Goal: Task Accomplishment & Management: Use online tool/utility

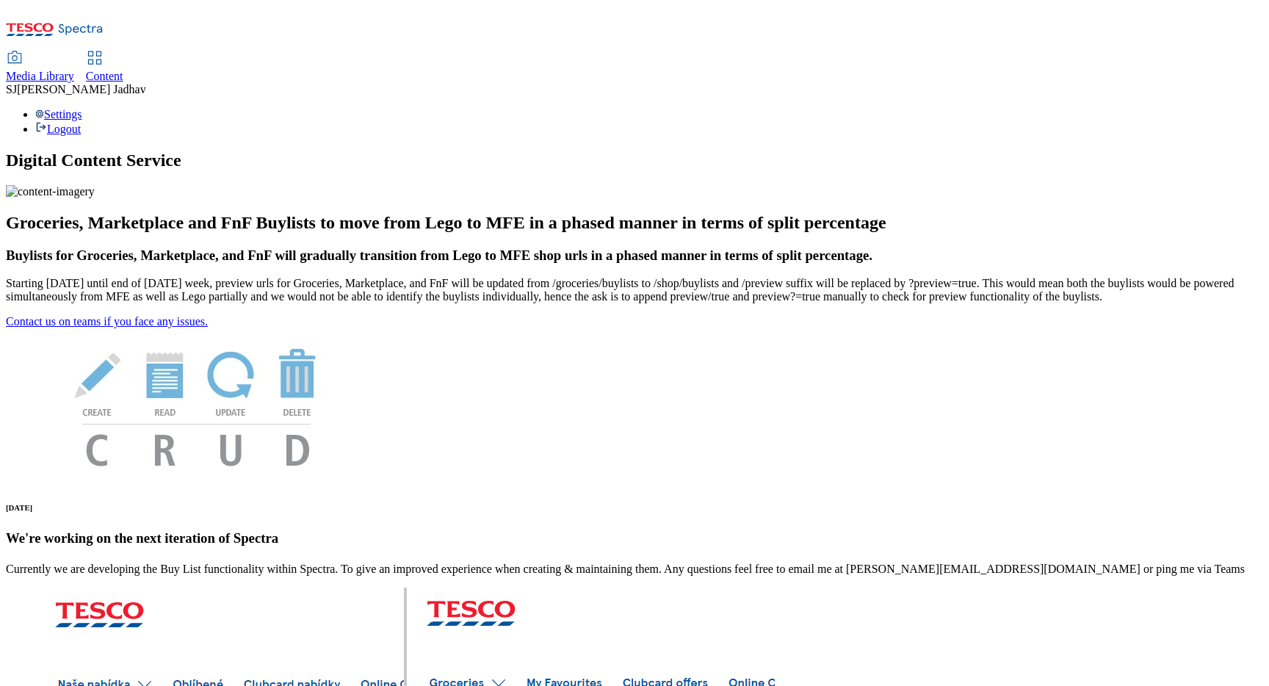
click at [74, 70] on span "Media Library" at bounding box center [40, 76] width 68 height 12
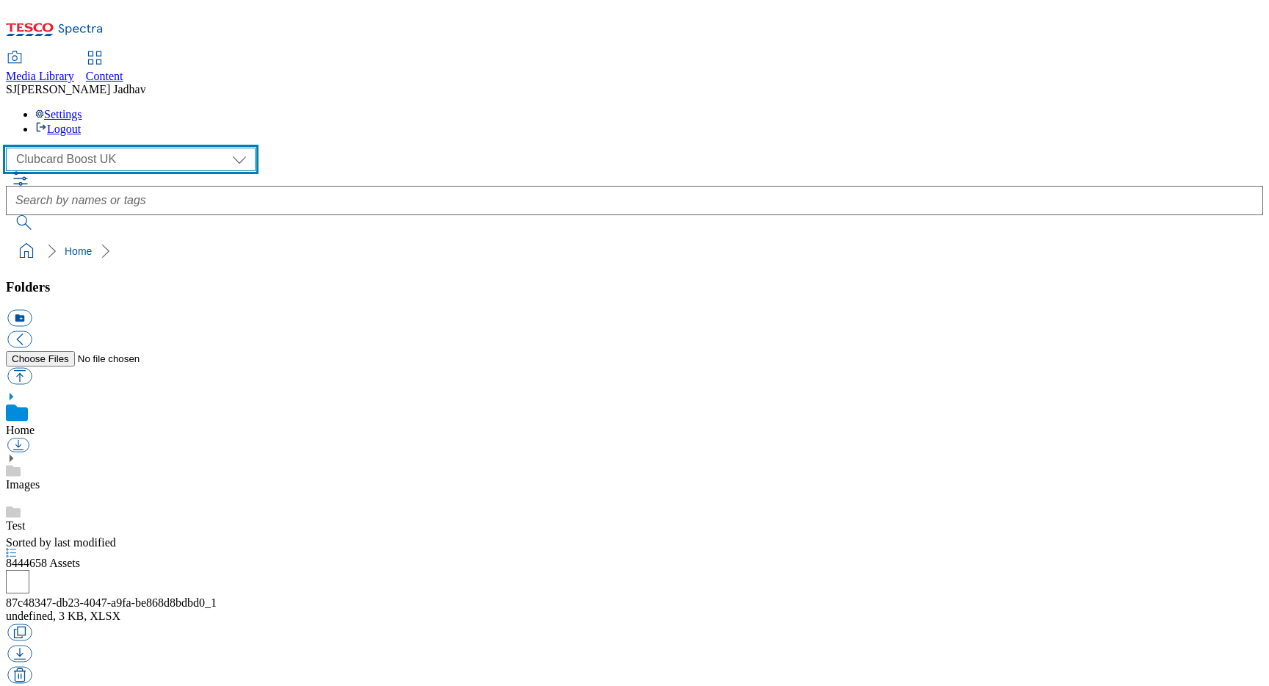
click at [127, 148] on select "Clubcard Boost UK Clubcard Marketing Dotcom [GEOGRAPHIC_DATA] Emails GHS Market…" at bounding box center [131, 160] width 250 height 24
select select "flare-ghs-mktg"
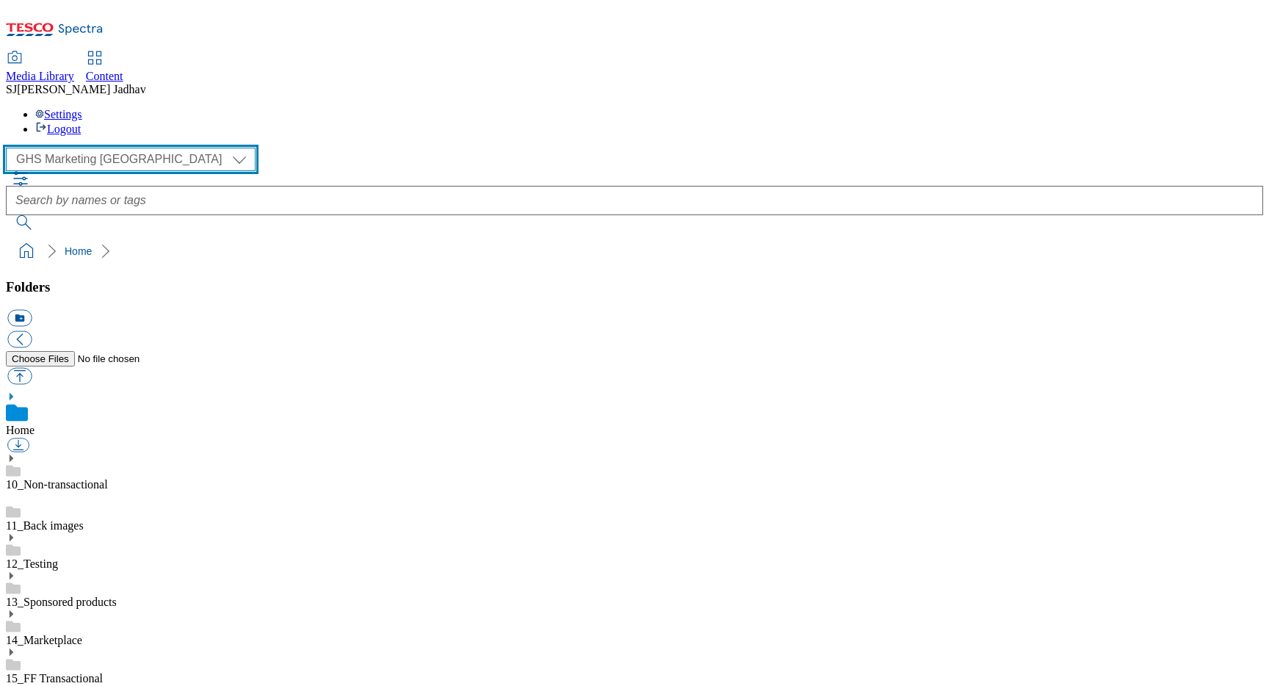
scroll to position [1, 0]
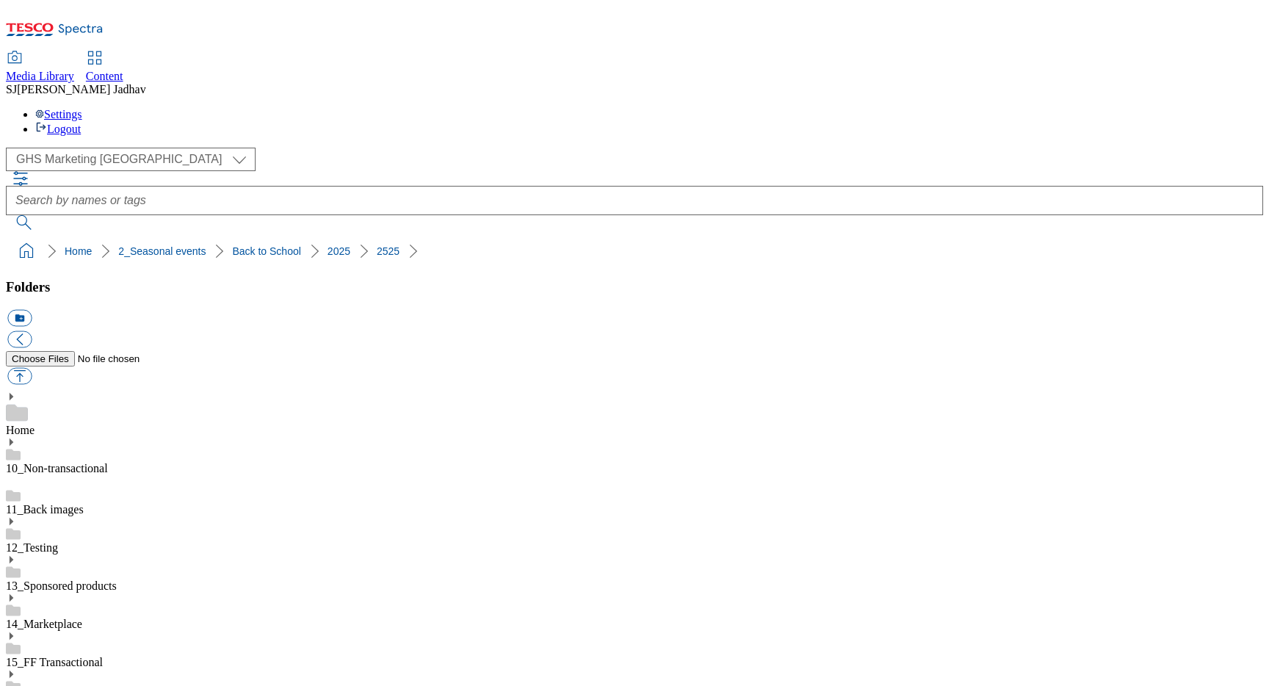
scroll to position [260, 0]
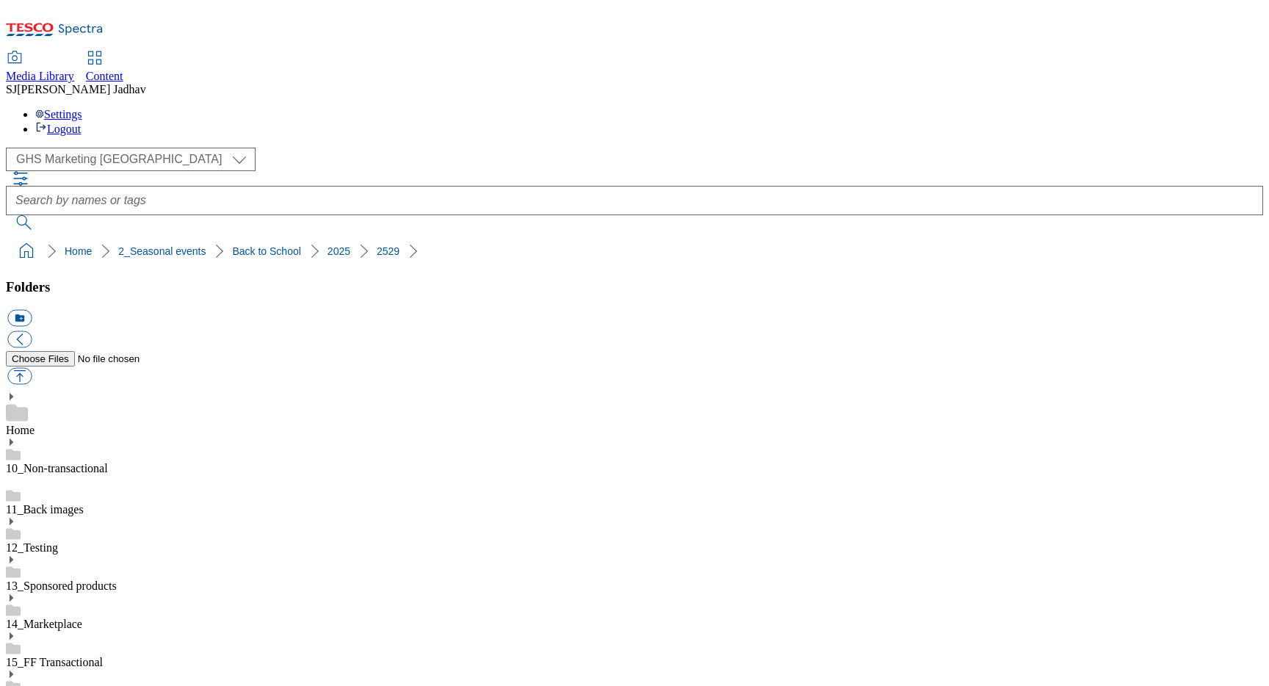
scroll to position [51, 0]
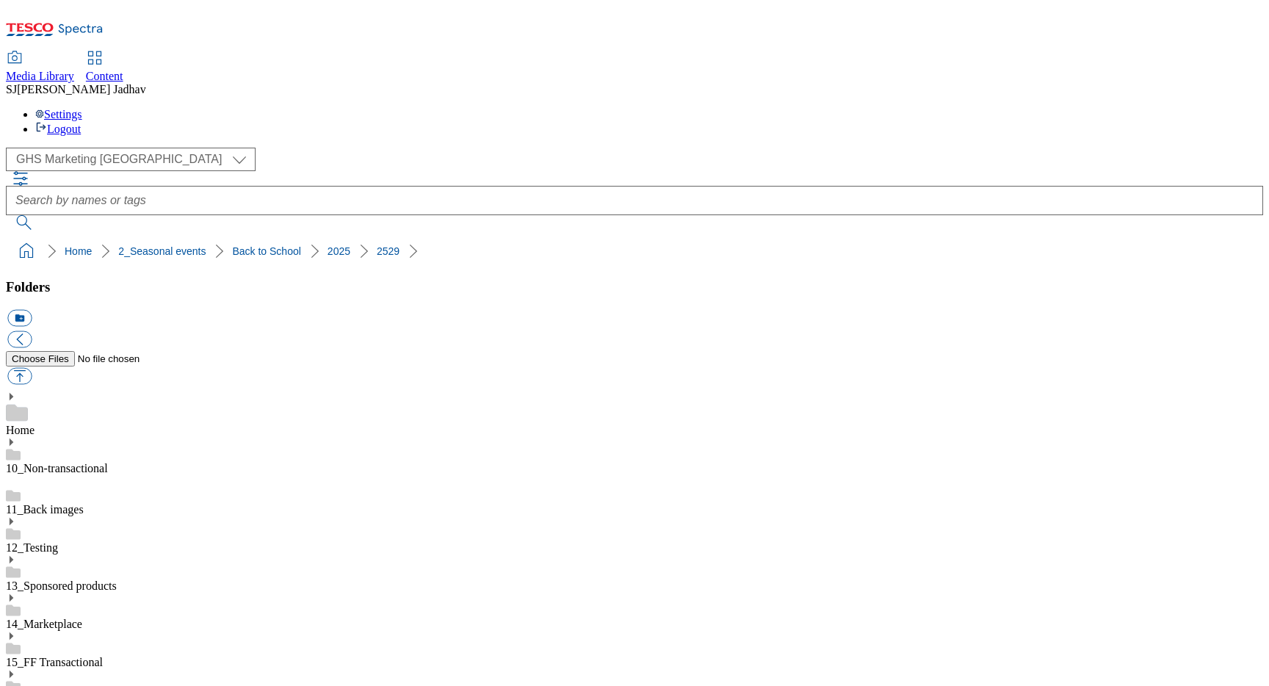
click at [123, 70] on span "Content" at bounding box center [104, 76] width 37 height 12
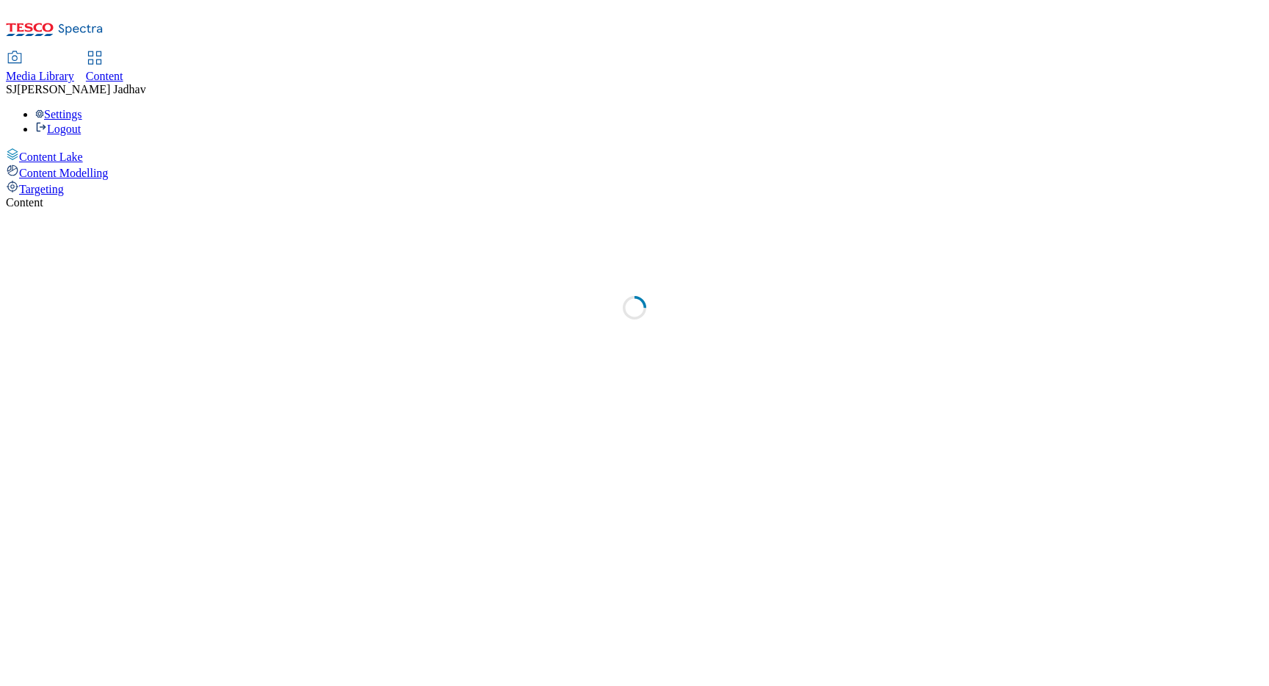
select select "ghs-[GEOGRAPHIC_DATA]"
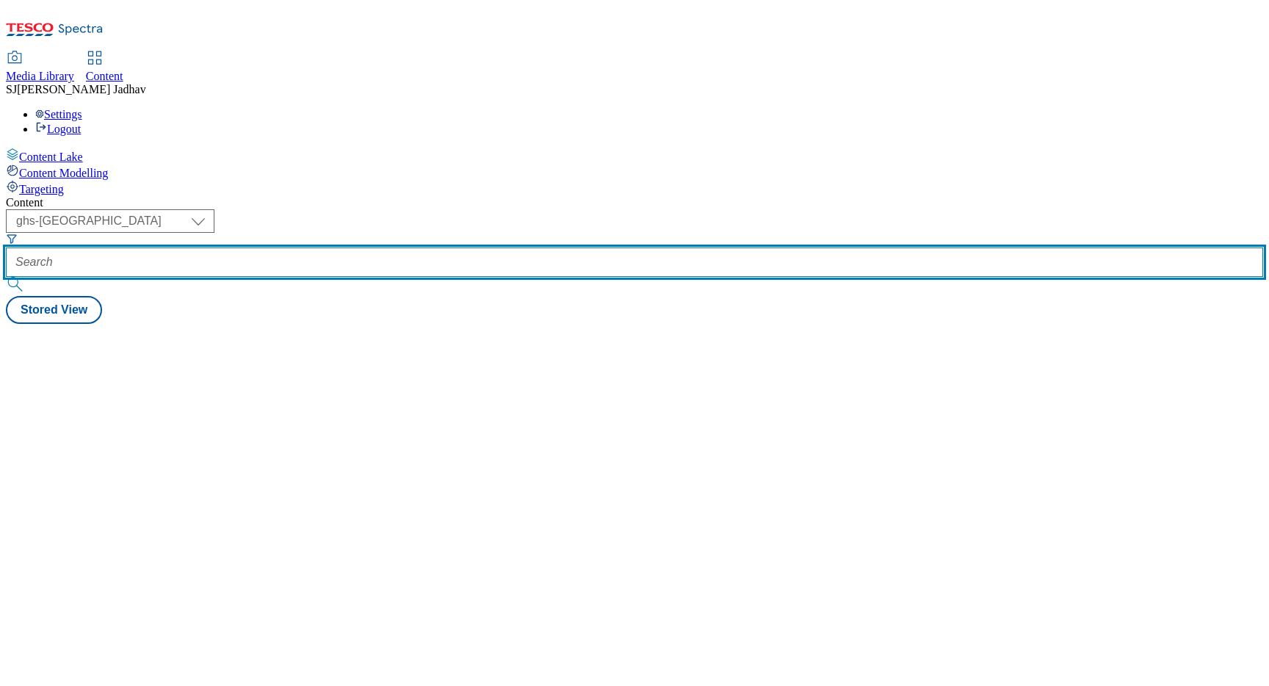
click at [369, 248] on input "text" at bounding box center [635, 262] width 1258 height 29
type input "n"
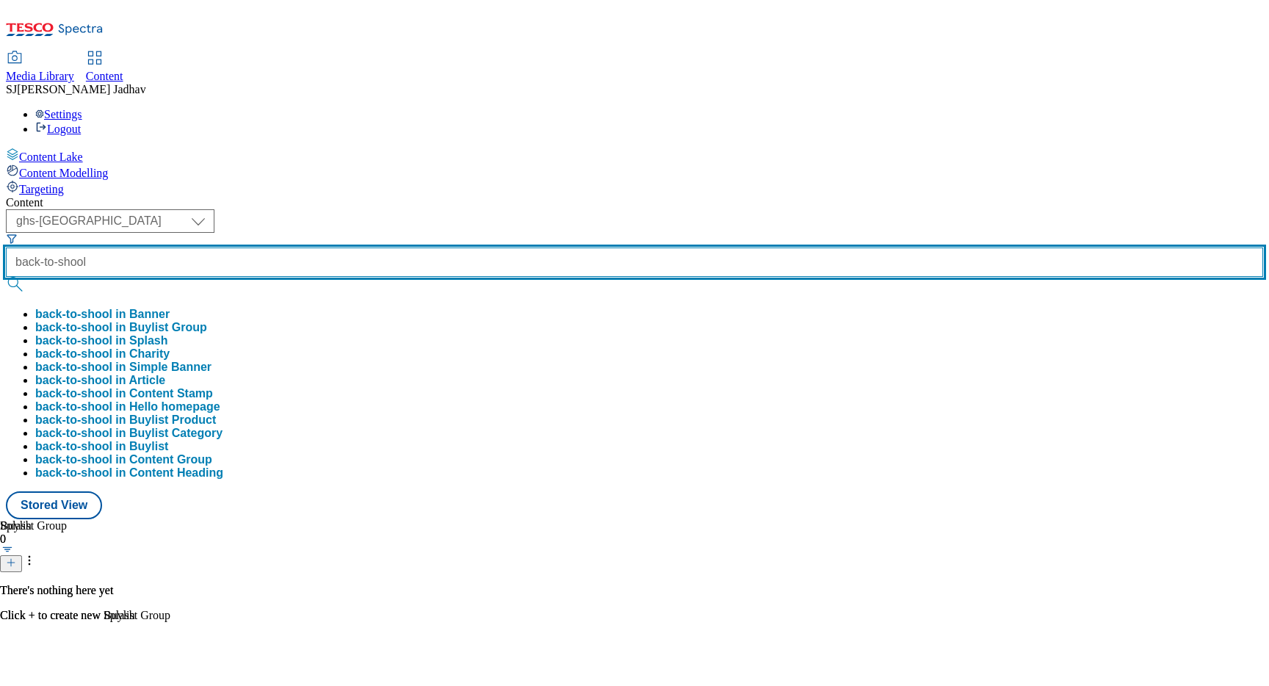
type input "back-to-shool"
click at [6, 277] on button "submit" at bounding box center [16, 284] width 21 height 15
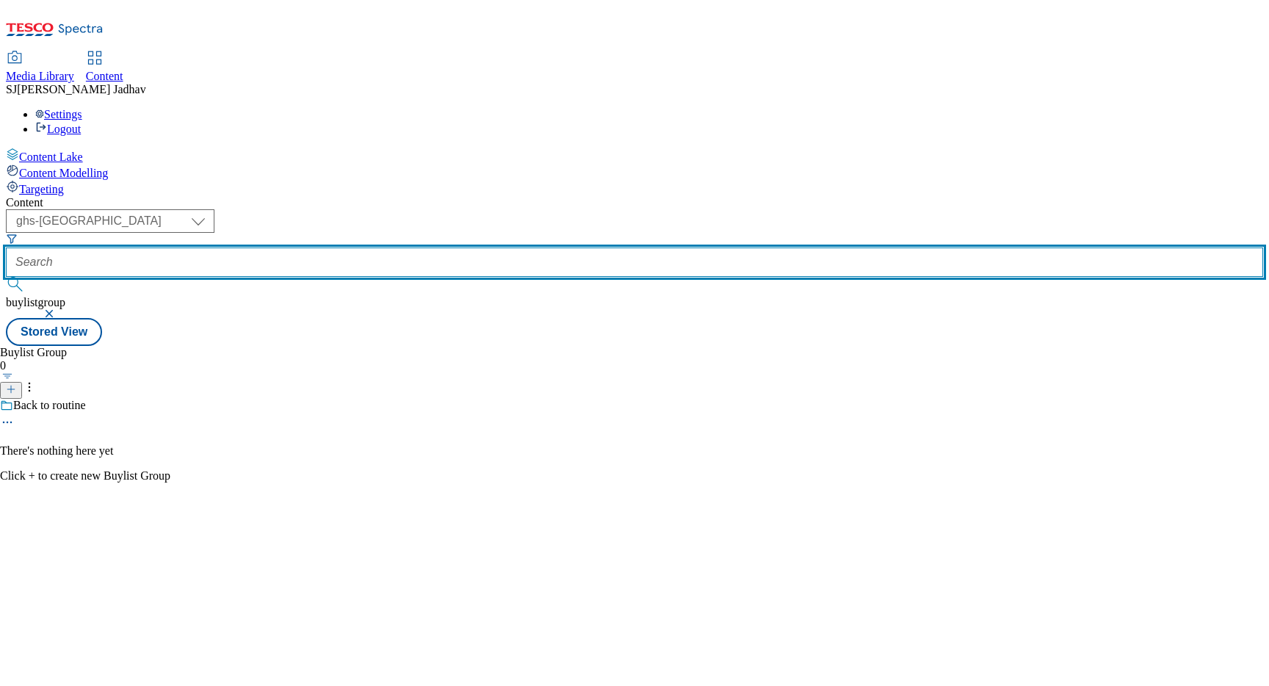
click at [374, 248] on input "text" at bounding box center [635, 262] width 1258 height 29
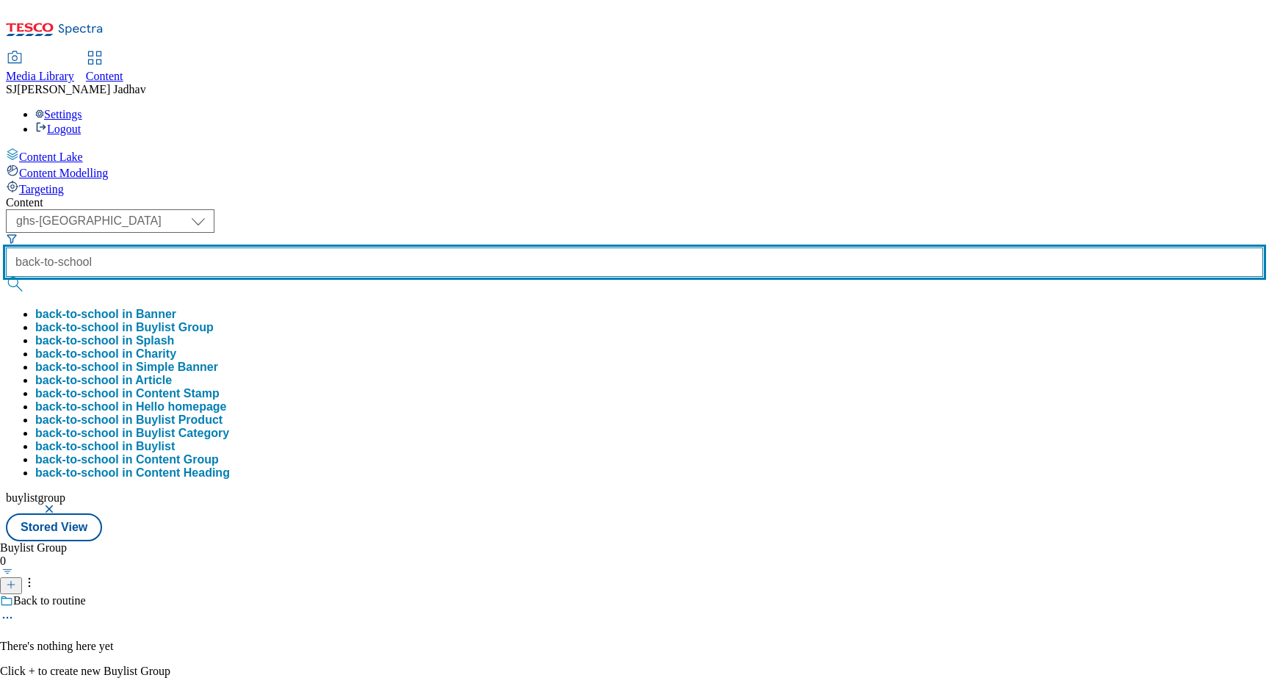
type input "back-to-school"
click at [6, 277] on button "submit" at bounding box center [16, 284] width 21 height 15
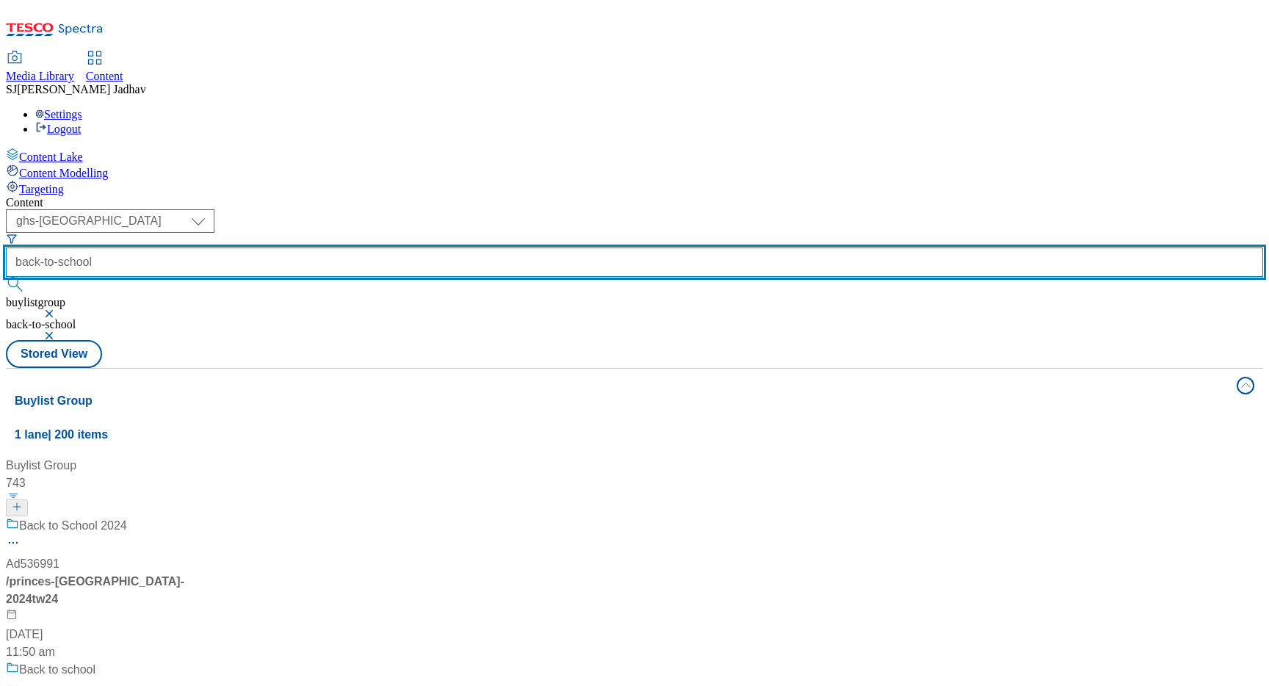
scroll to position [413, 0]
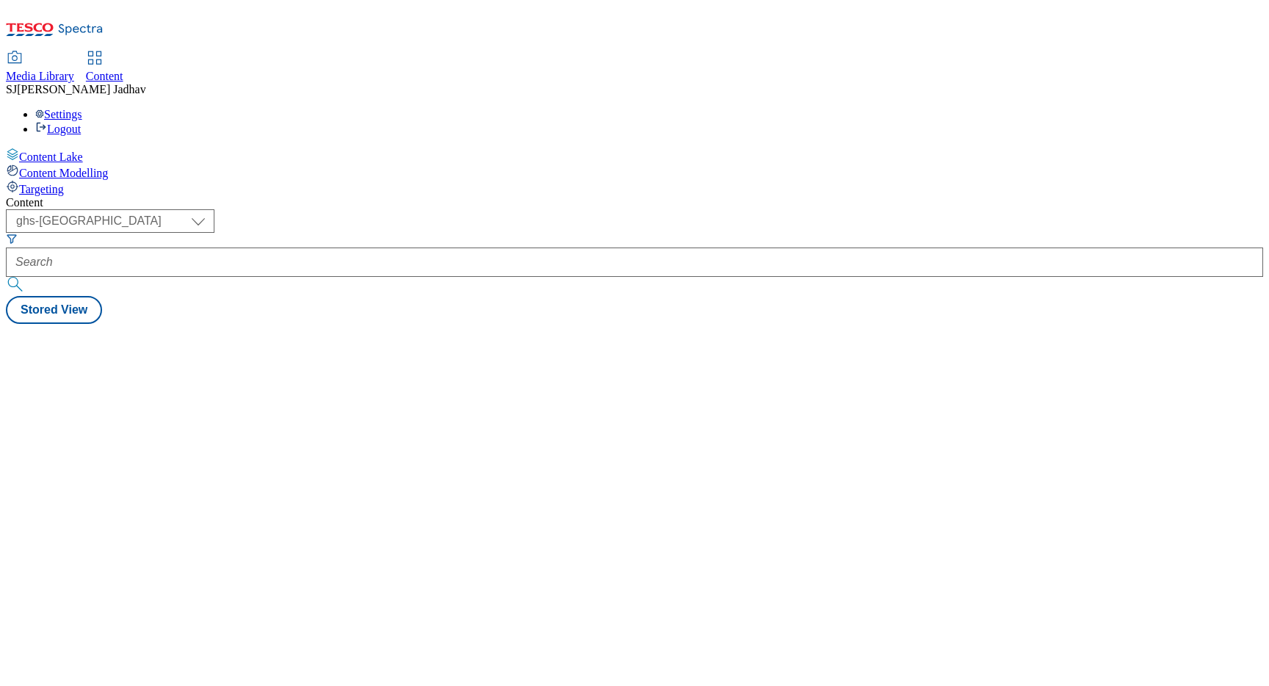
select select "ghs-[GEOGRAPHIC_DATA]"
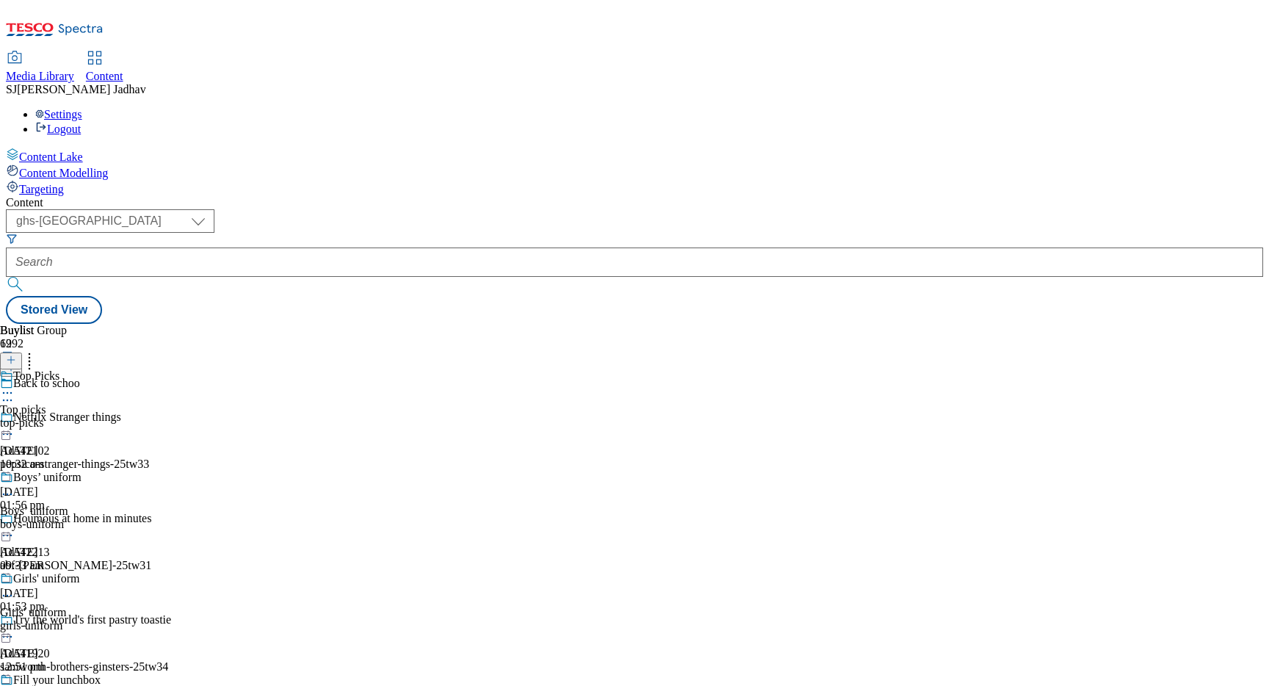
scroll to position [1680, 0]
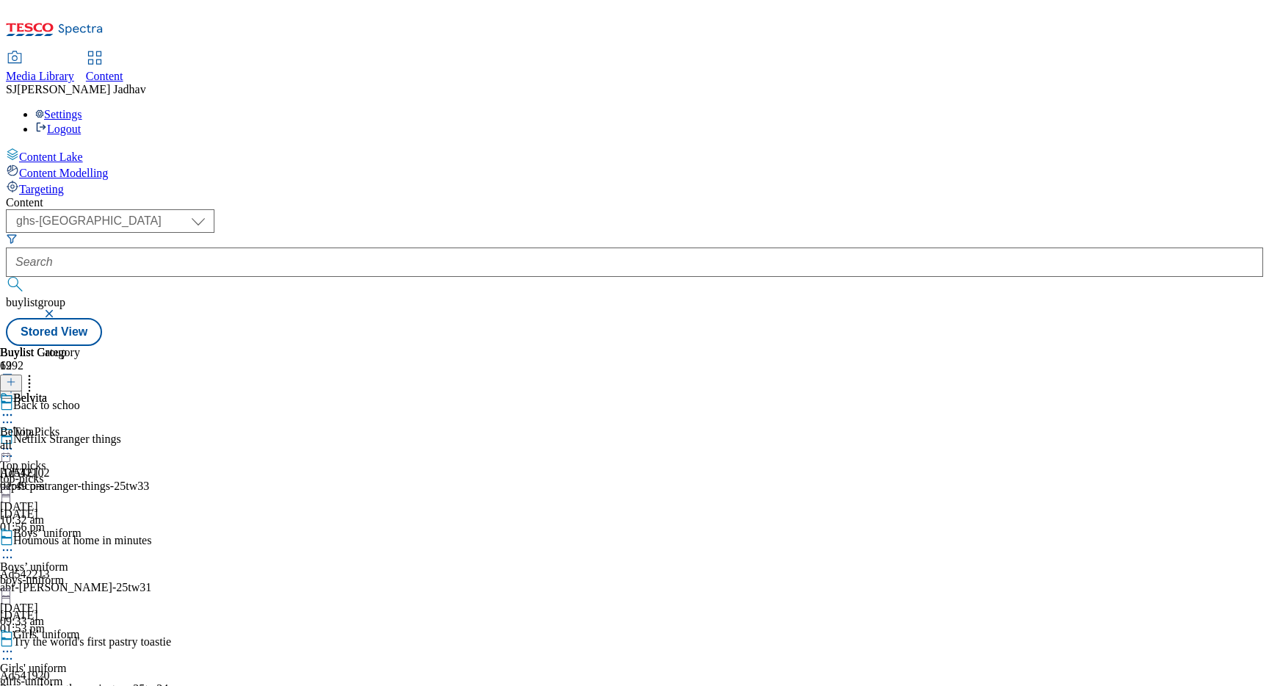
scroll to position [1822, 0]
click at [80, 441] on div "Belvita Belvita all 22 Aug 2025 01:49 pm" at bounding box center [40, 442] width 80 height 101
click at [160, 472] on div "top-picks" at bounding box center [80, 478] width 160 height 13
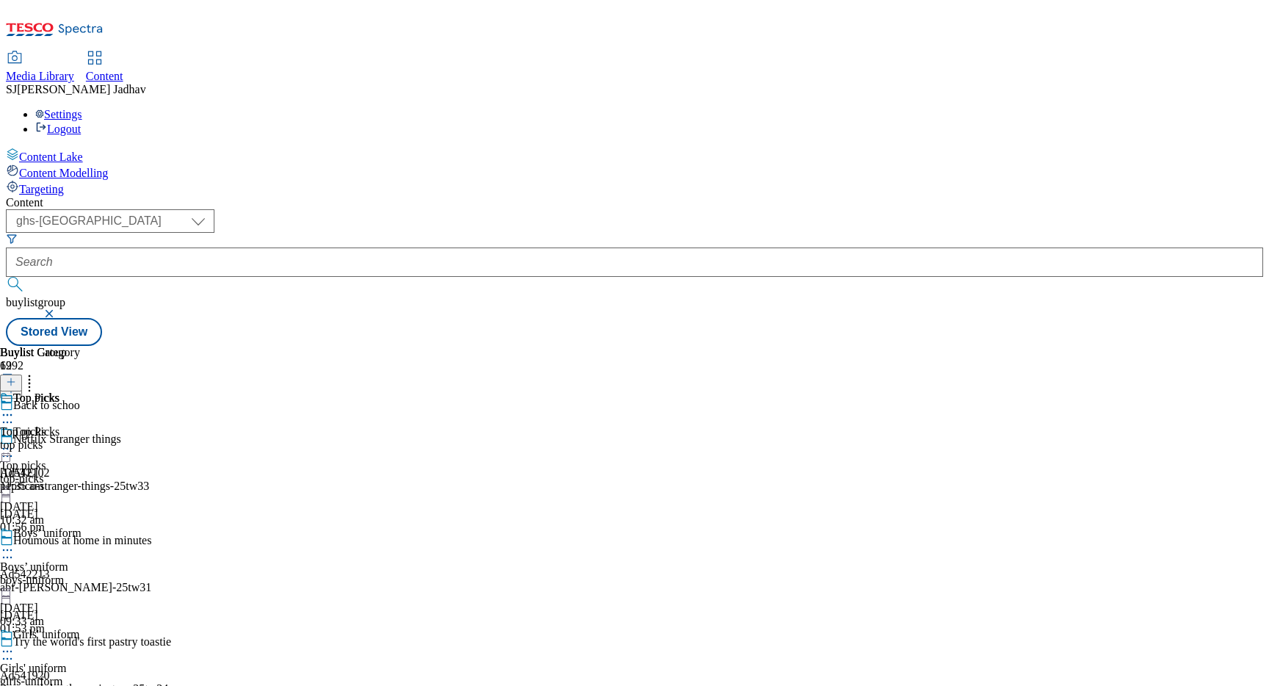
click at [80, 392] on div "Top picks" at bounding box center [40, 409] width 80 height 34
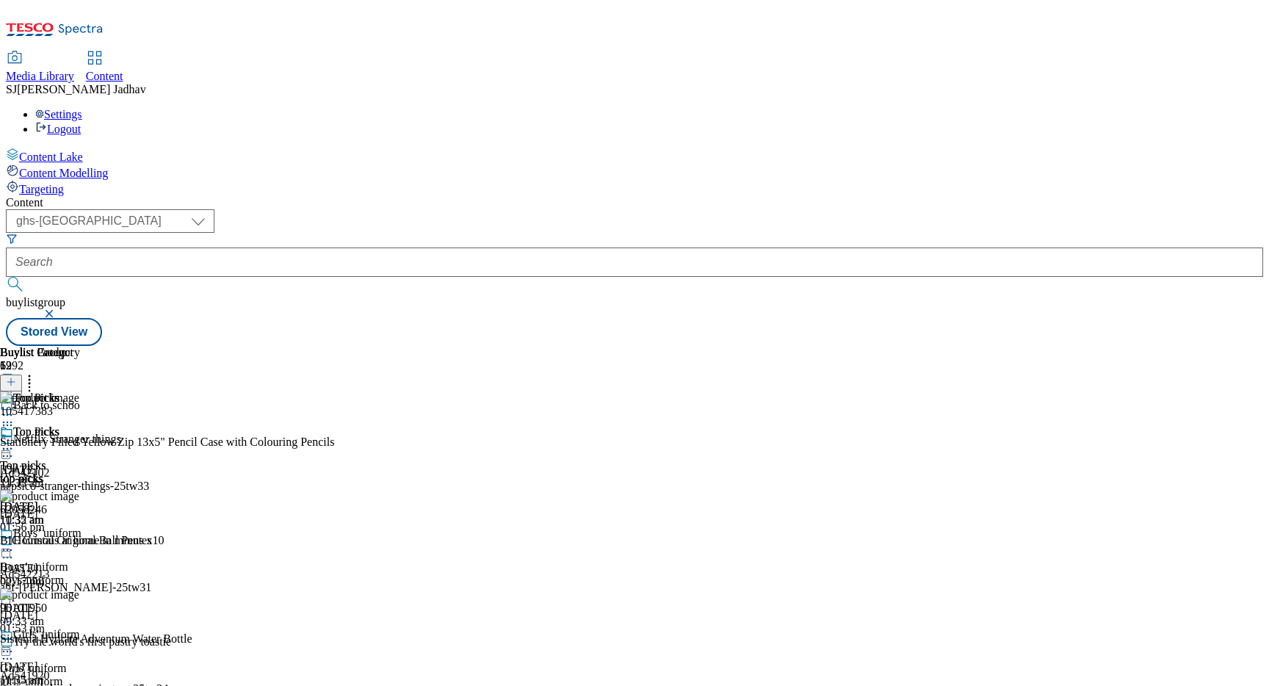
click at [16, 377] on icon at bounding box center [11, 382] width 10 height 10
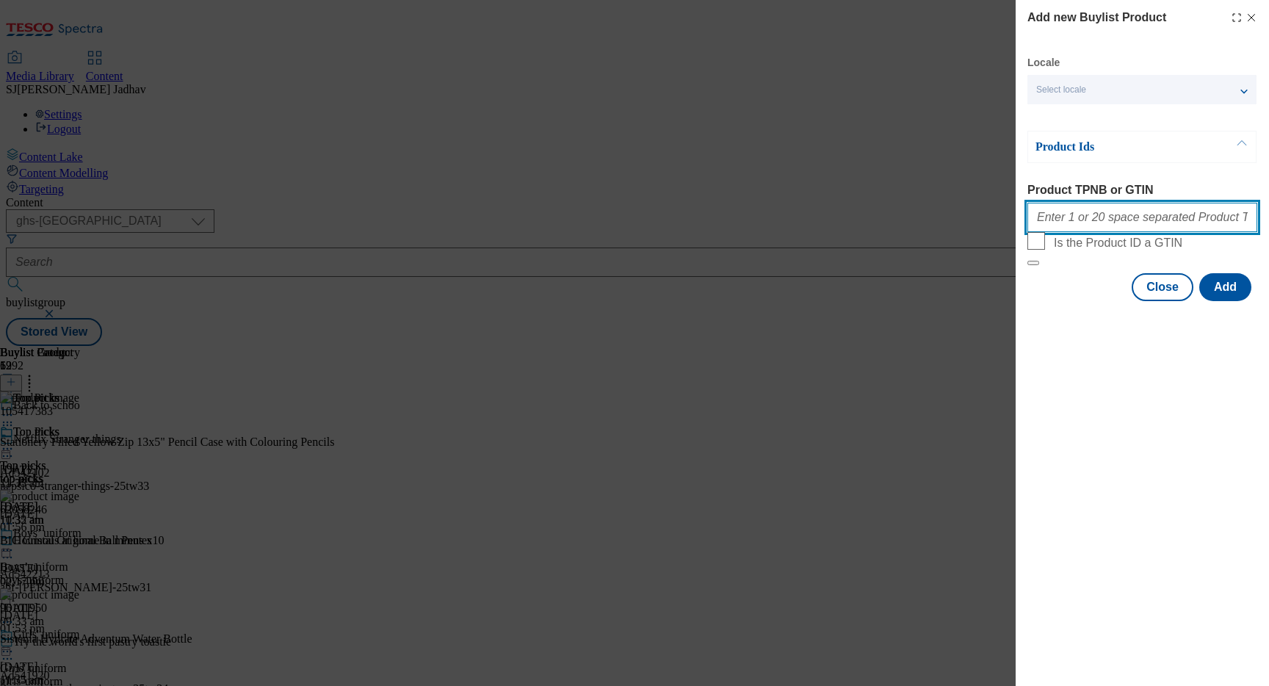
click at [1139, 218] on input "Product TPNB or GTIN" at bounding box center [1143, 217] width 230 height 29
type input "v"
paste input "93116367 93112688 93124030 93123928 93120690 93120563 93113163 93876929 9312327…"
type input "93116367 93112688 93124030 93123928 93120690 93120563 93113163 93876929 9312327…"
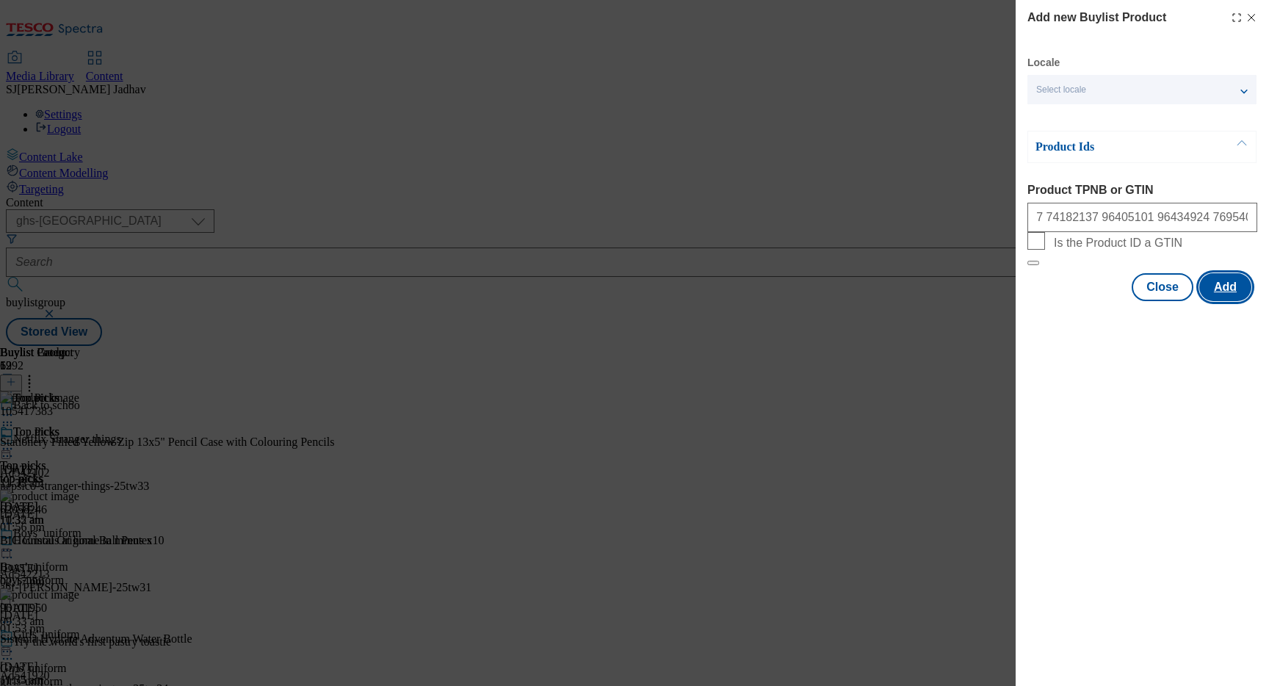
click at [1233, 301] on button "Add" at bounding box center [1226, 287] width 52 height 28
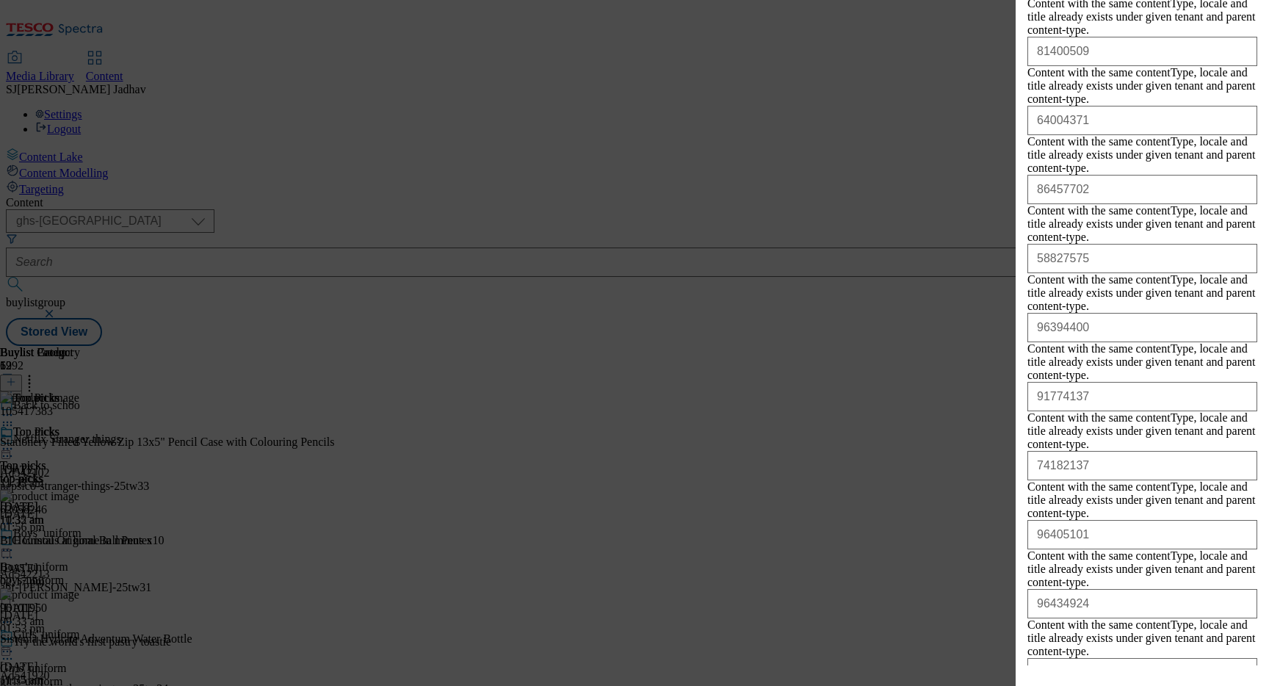
scroll to position [2542, 0]
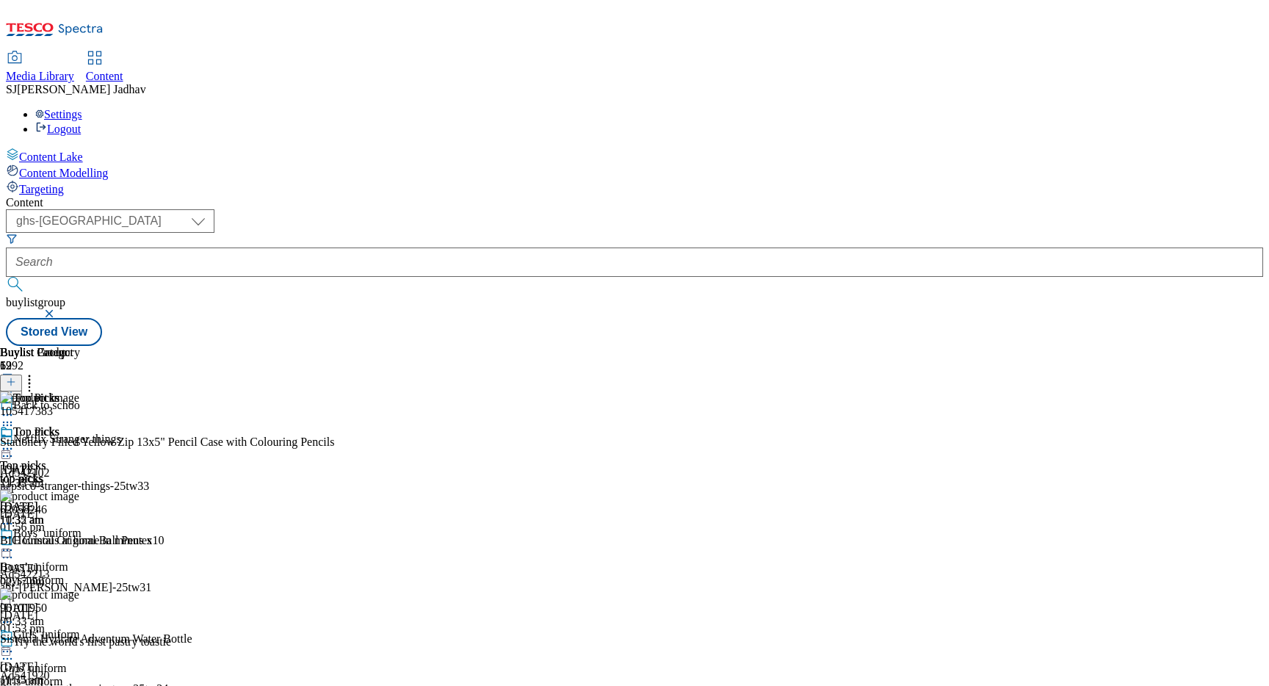
scroll to position [0, 0]
click at [11, 378] on line at bounding box center [11, 381] width 0 height 7
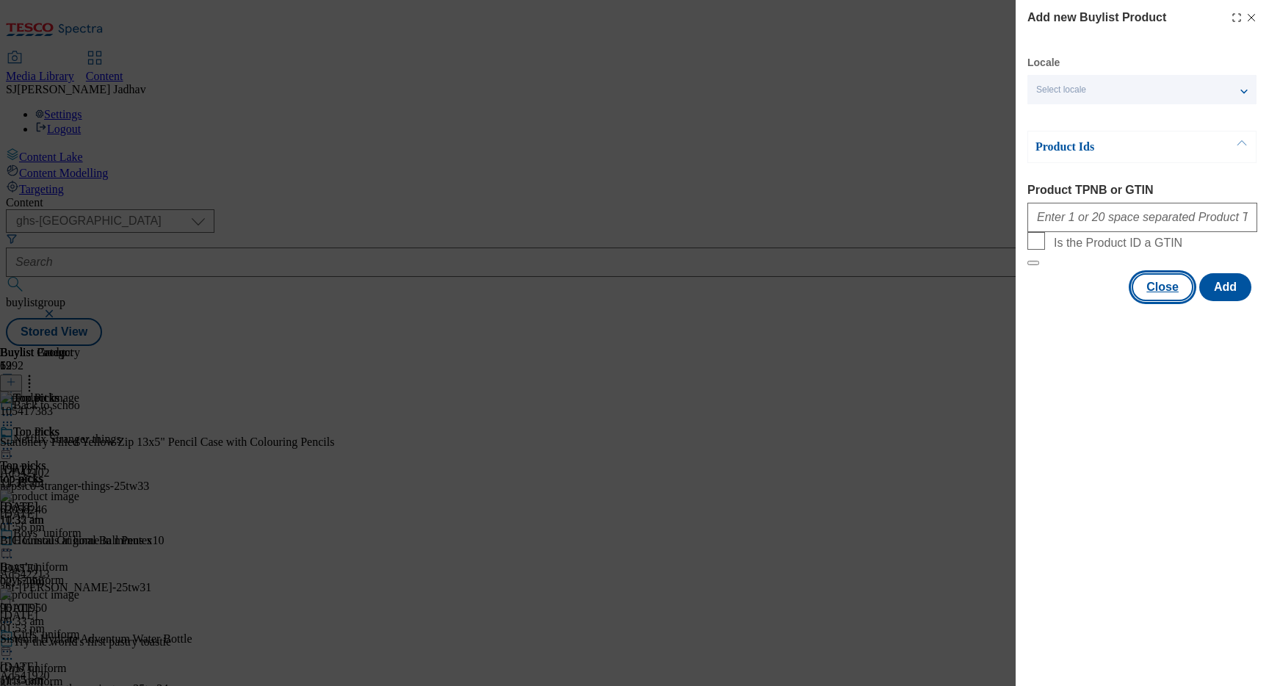
click at [1157, 301] on button "Close" at bounding box center [1163, 287] width 62 height 28
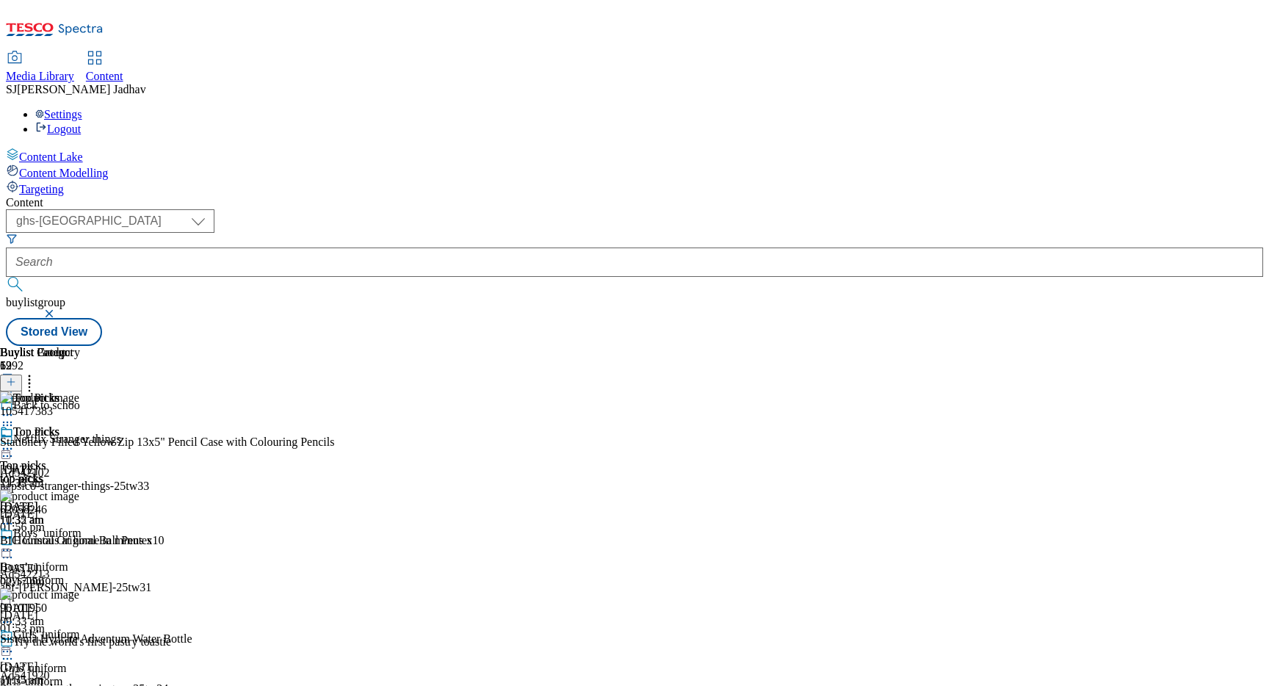
scroll to position [0, 35]
click at [37, 372] on icon at bounding box center [29, 379] width 15 height 15
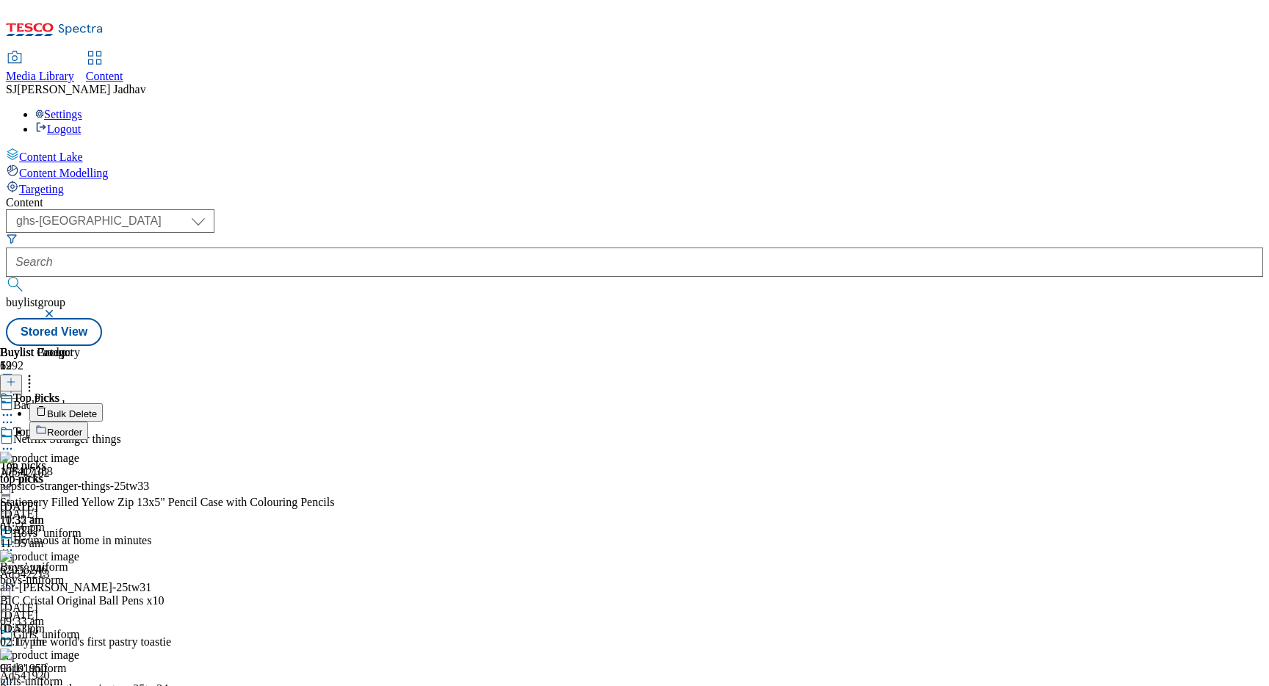
click at [82, 427] on span "Reorder" at bounding box center [64, 432] width 35 height 11
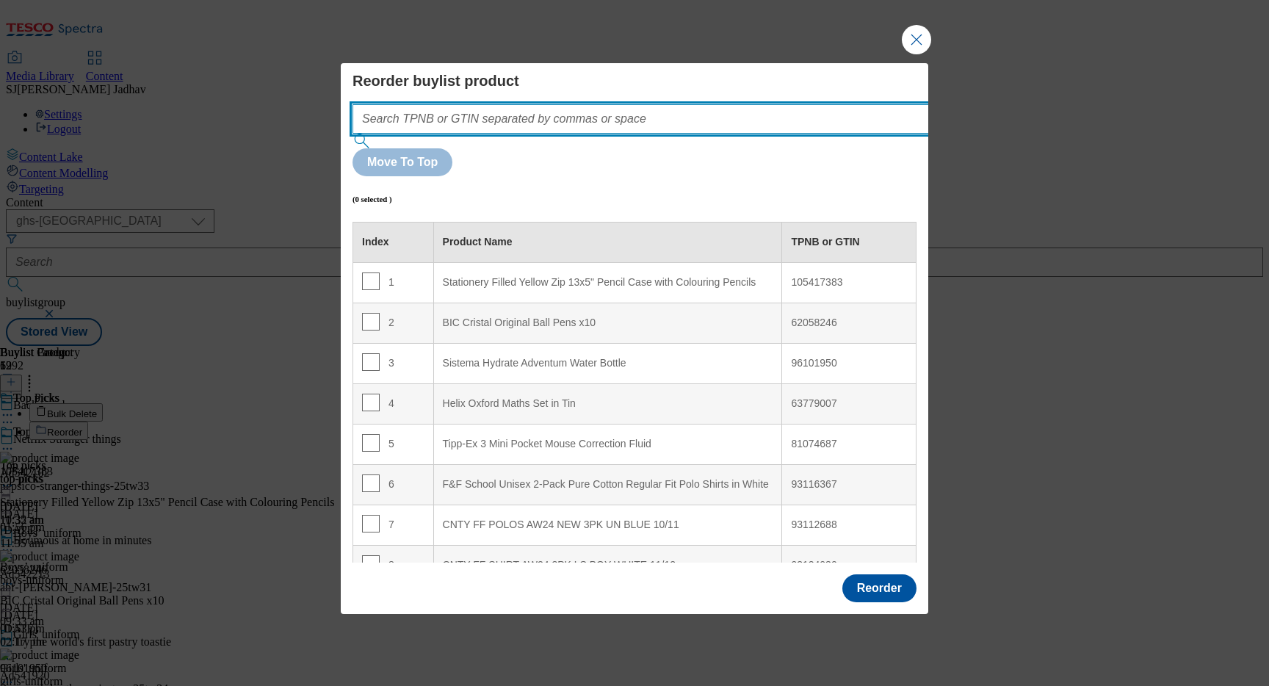
click at [687, 134] on input "Modal" at bounding box center [663, 118] width 621 height 29
paste input "93116367 93112688 93124030 93123928 93120690 93120563 93113163 93876929 9312327…"
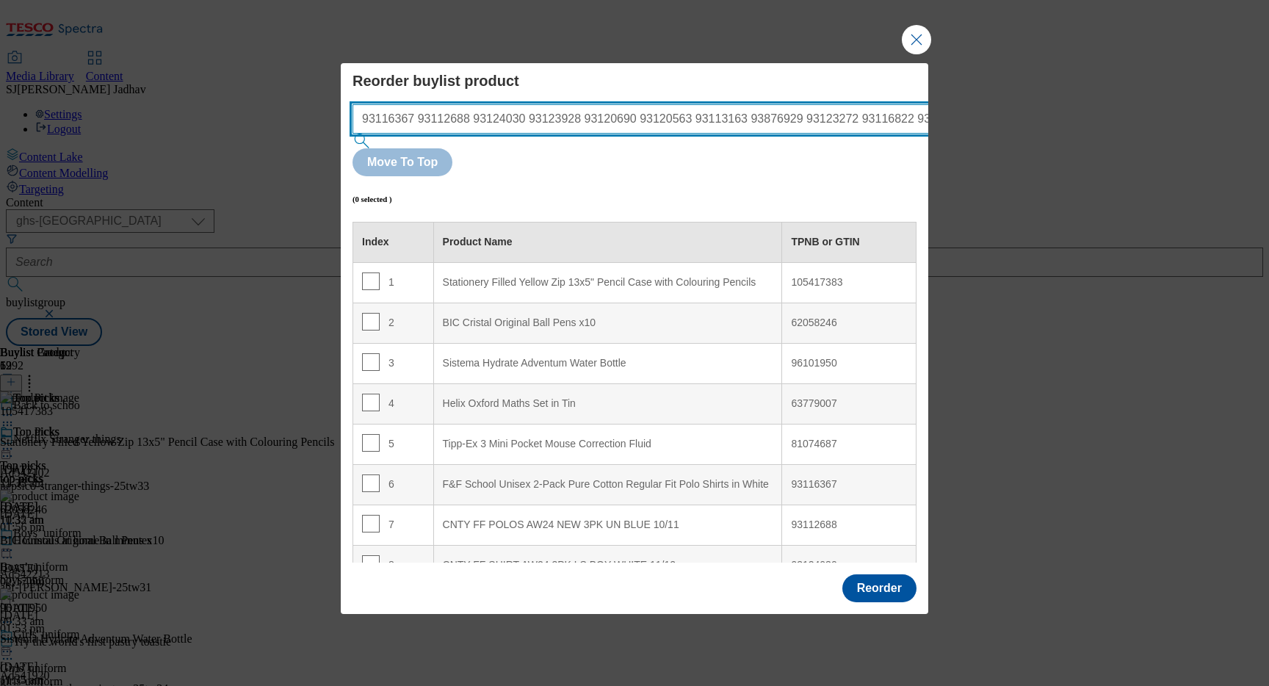
scroll to position [0, 1742]
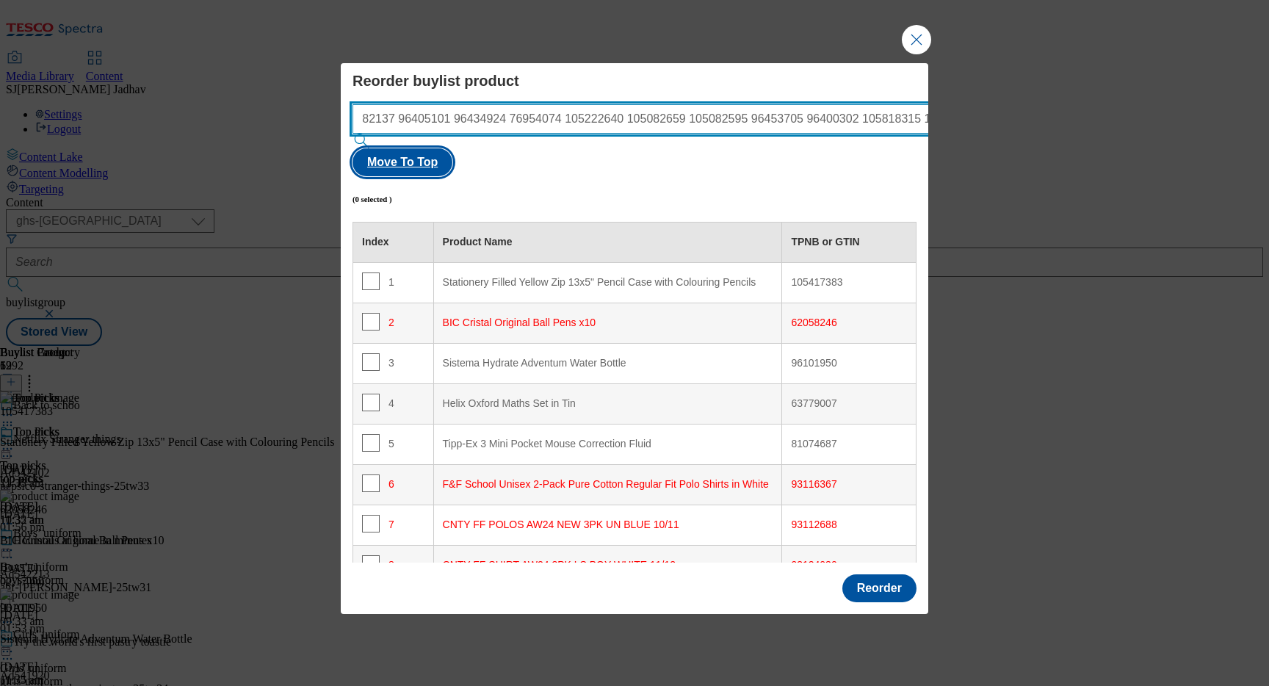
type input "93116367 93112688 93124030 93123928 93120690 93120563 93113163 93876929 9312327…"
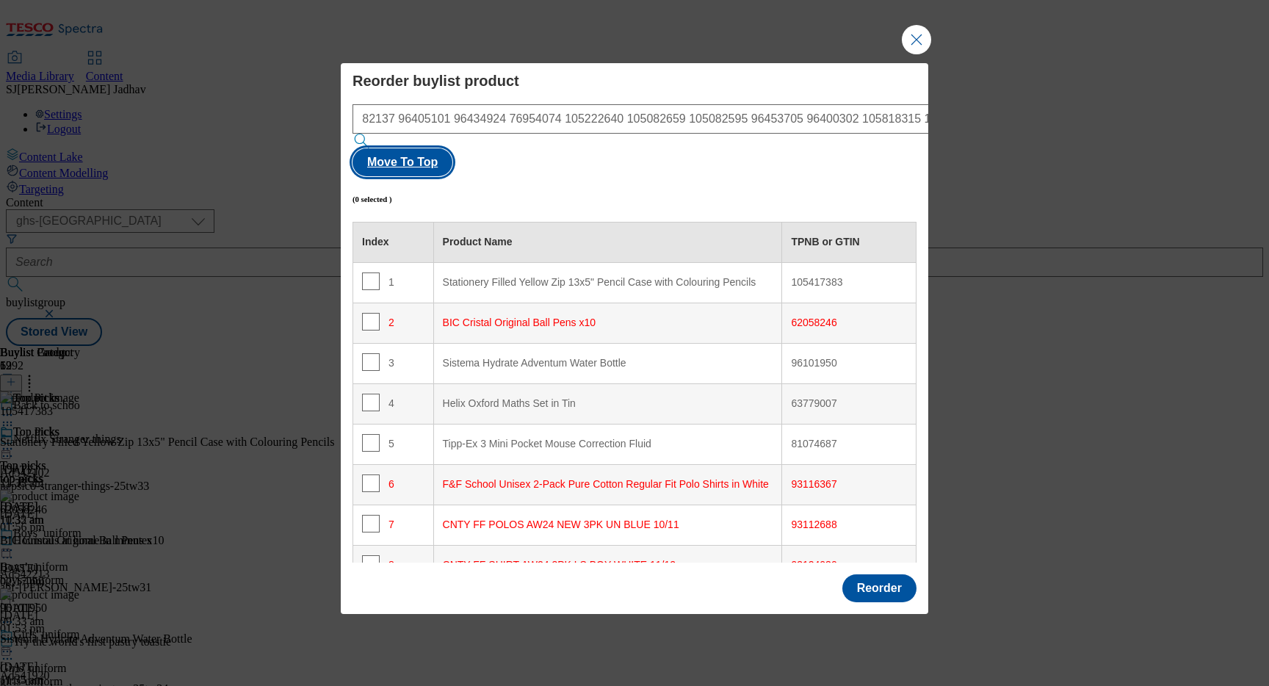
click at [452, 148] on button "Move To Top" at bounding box center [403, 162] width 100 height 28
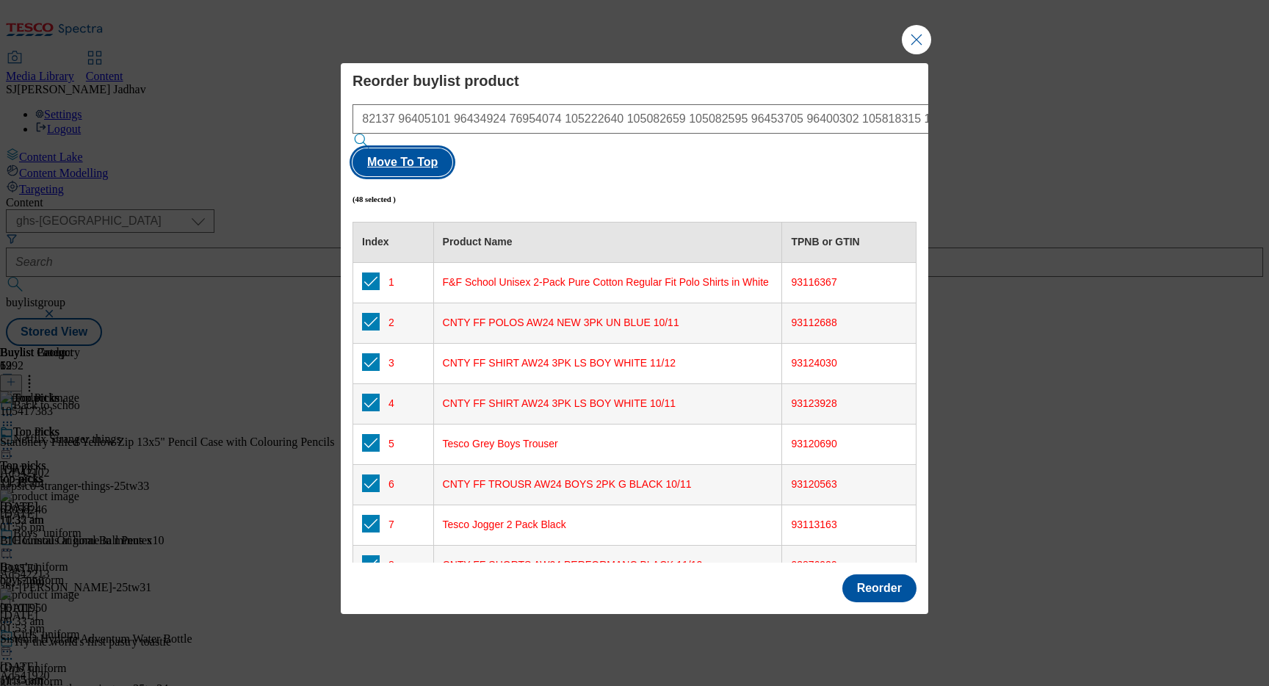
scroll to position [0, 0]
click at [871, 574] on button "Reorder" at bounding box center [880, 588] width 74 height 28
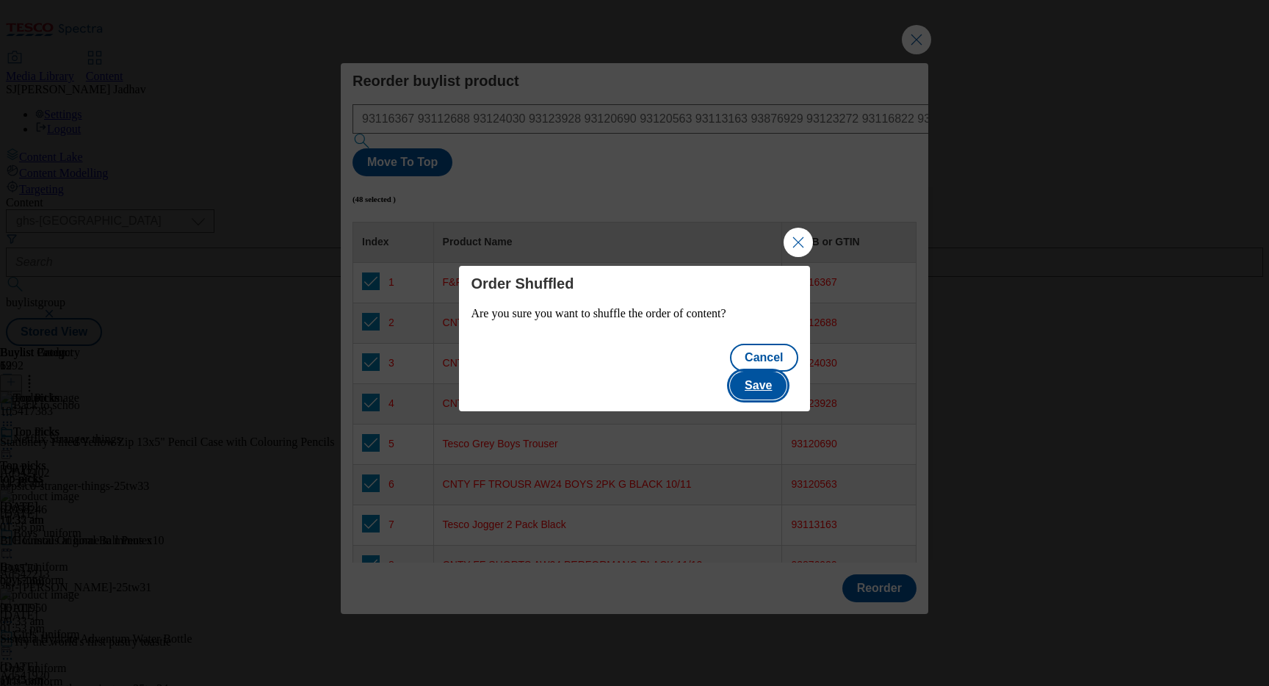
click at [782, 373] on button "Save" at bounding box center [758, 386] width 57 height 28
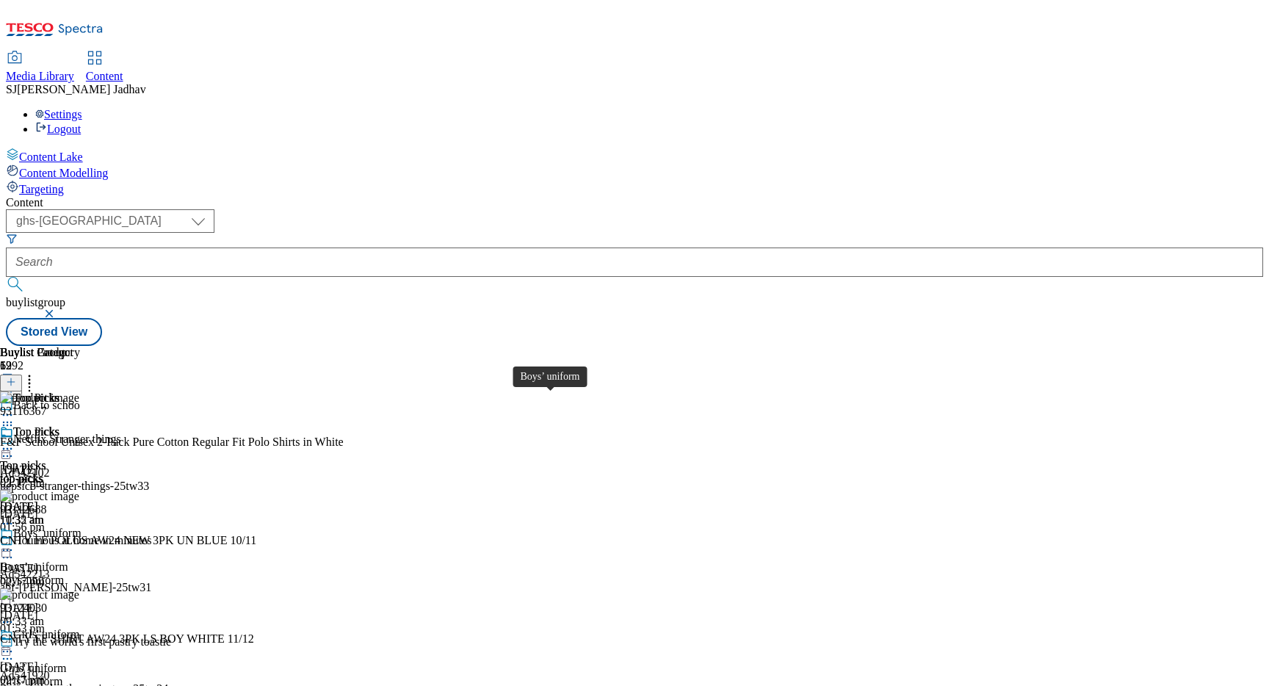
click at [68, 560] on div "Boys’ uniform" at bounding box center [34, 566] width 68 height 13
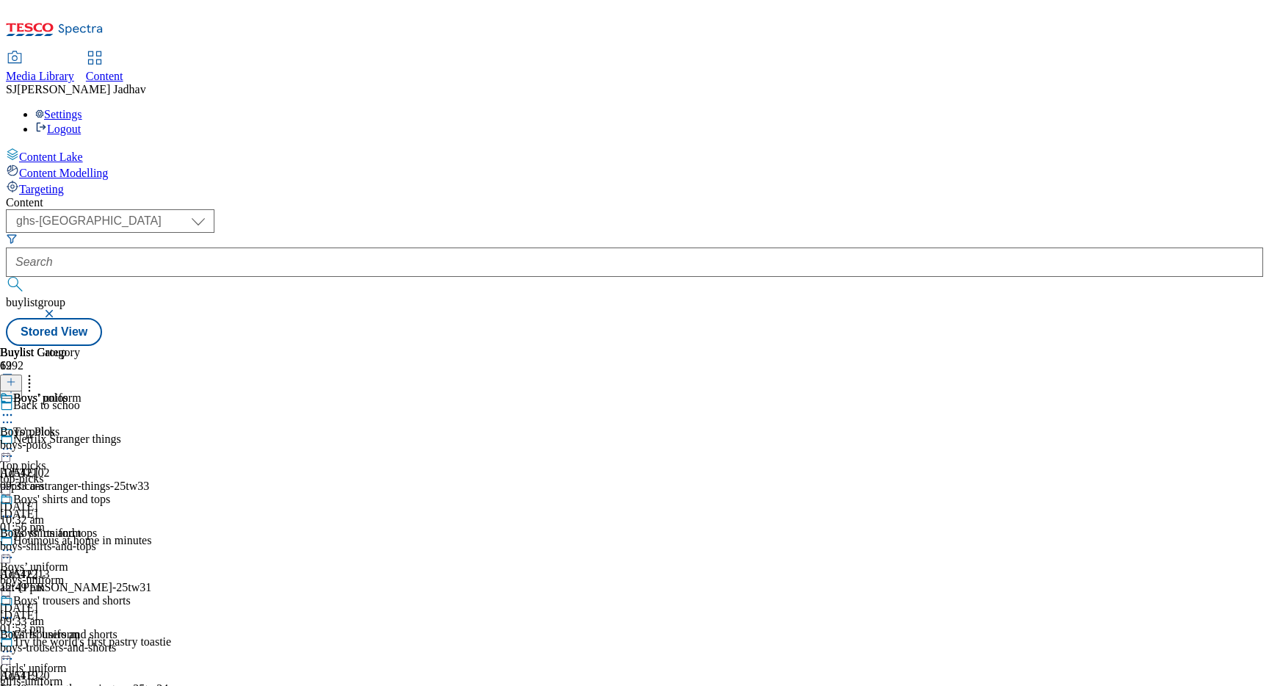
click at [148, 439] on div "boys-polos" at bounding box center [74, 445] width 148 height 13
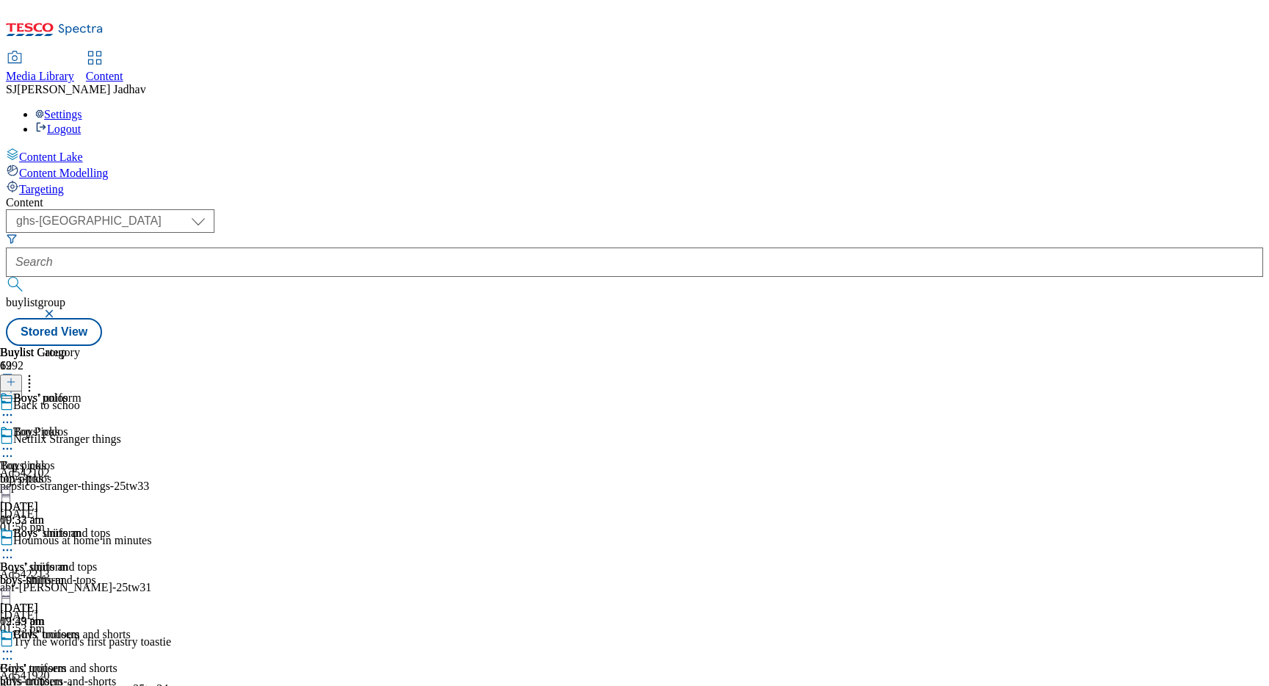
scroll to position [0, 35]
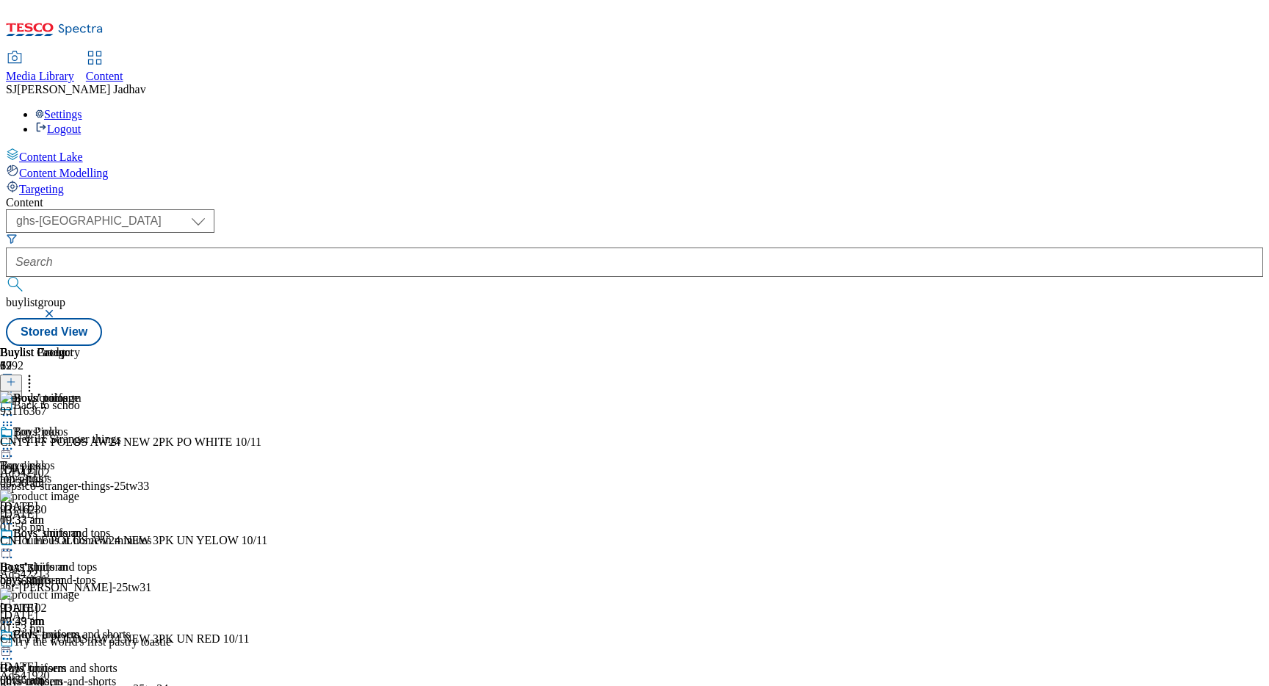
click at [37, 372] on icon at bounding box center [29, 379] width 15 height 15
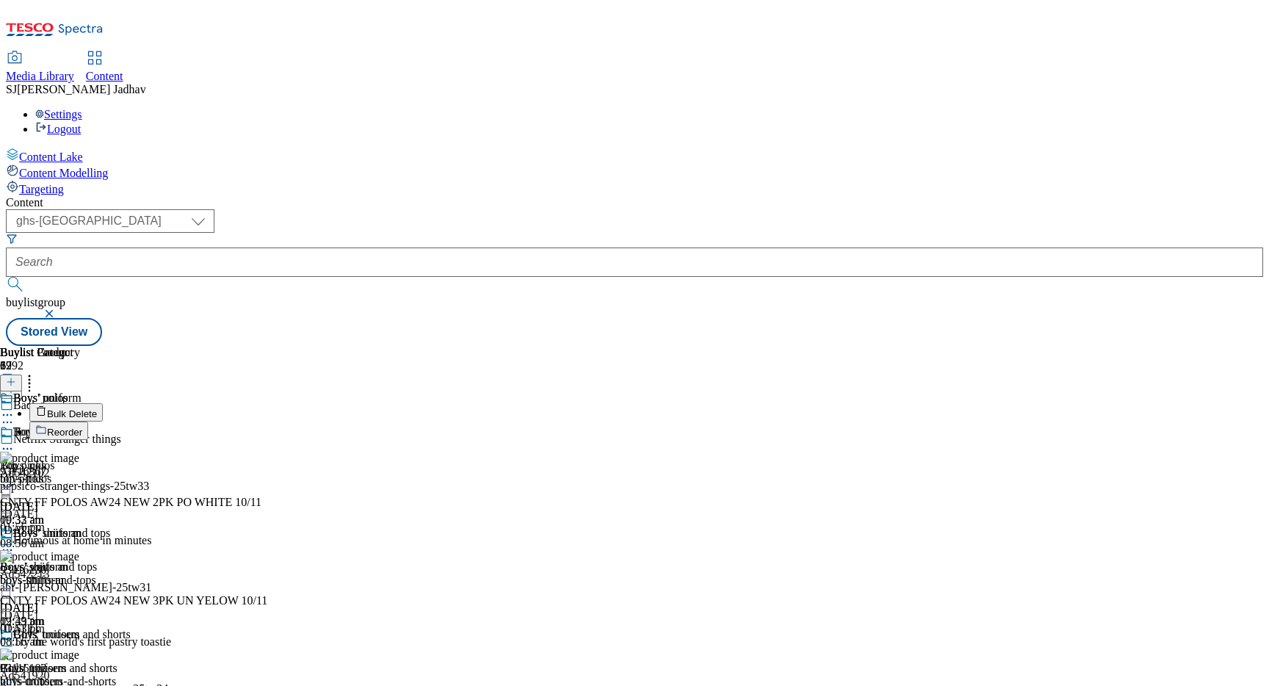
click at [82, 427] on span "Reorder" at bounding box center [64, 432] width 35 height 11
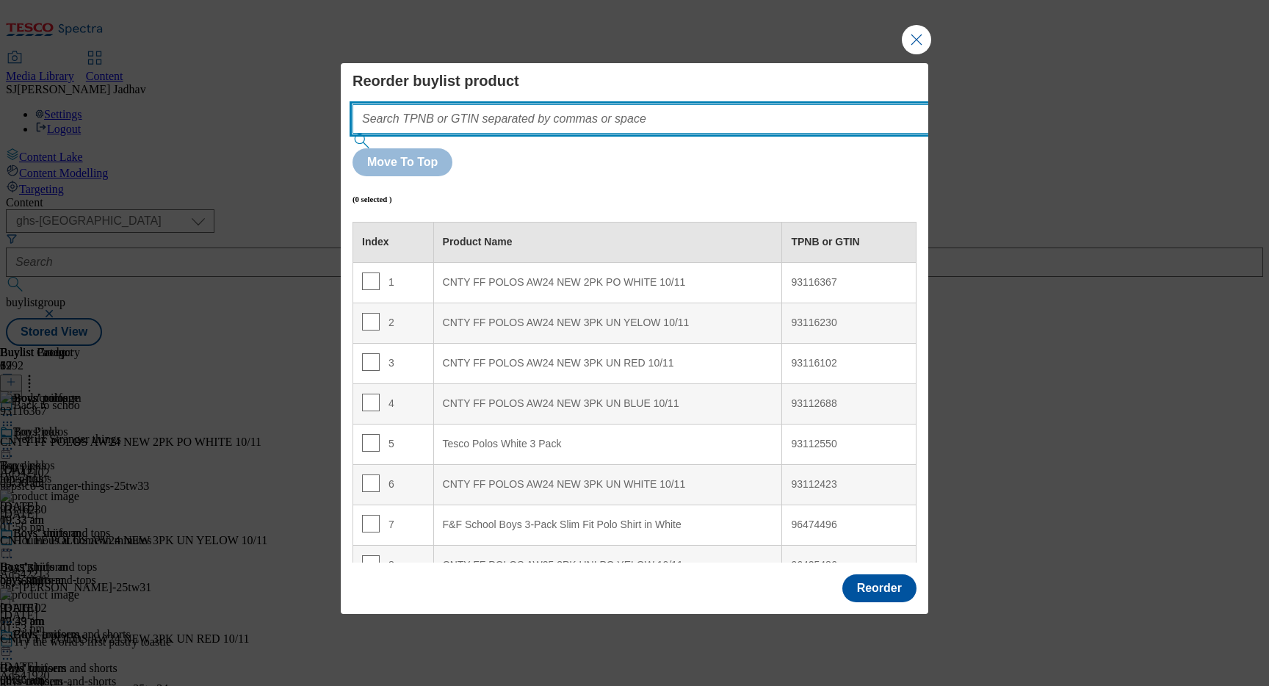
click at [538, 134] on input "Modal" at bounding box center [663, 118] width 621 height 29
click at [546, 134] on input "Modal" at bounding box center [663, 118] width 621 height 29
paste input "93116367"
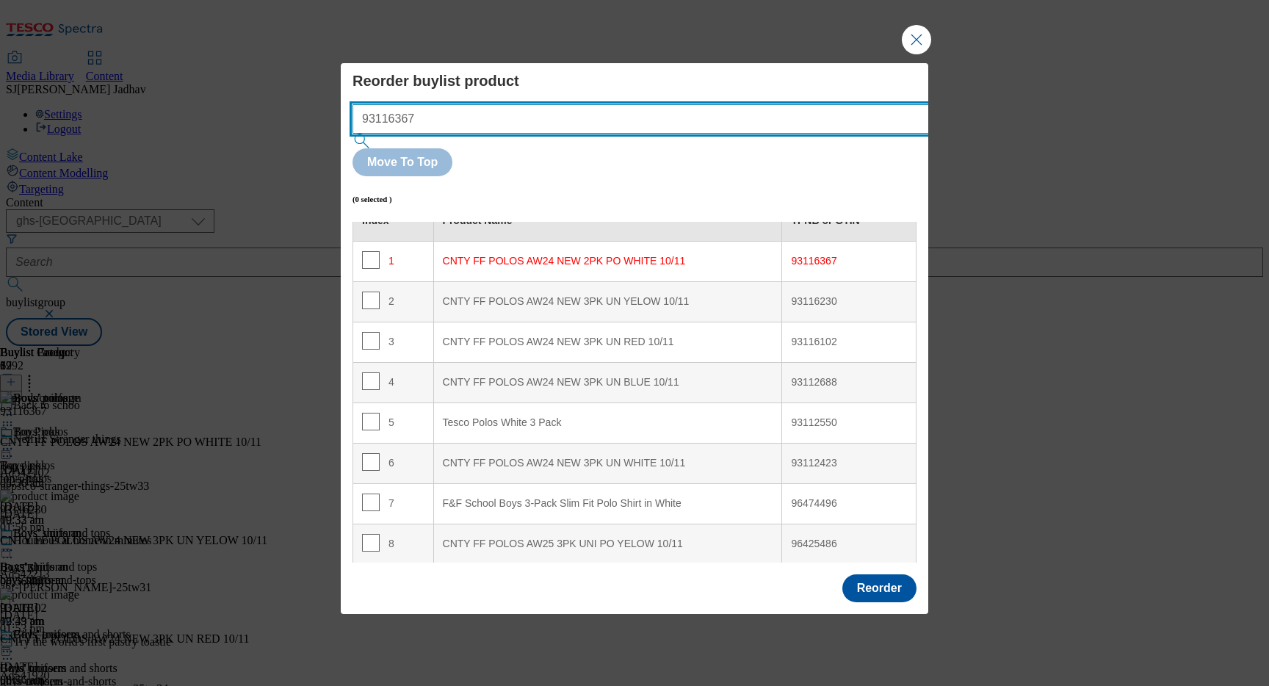
scroll to position [0, 0]
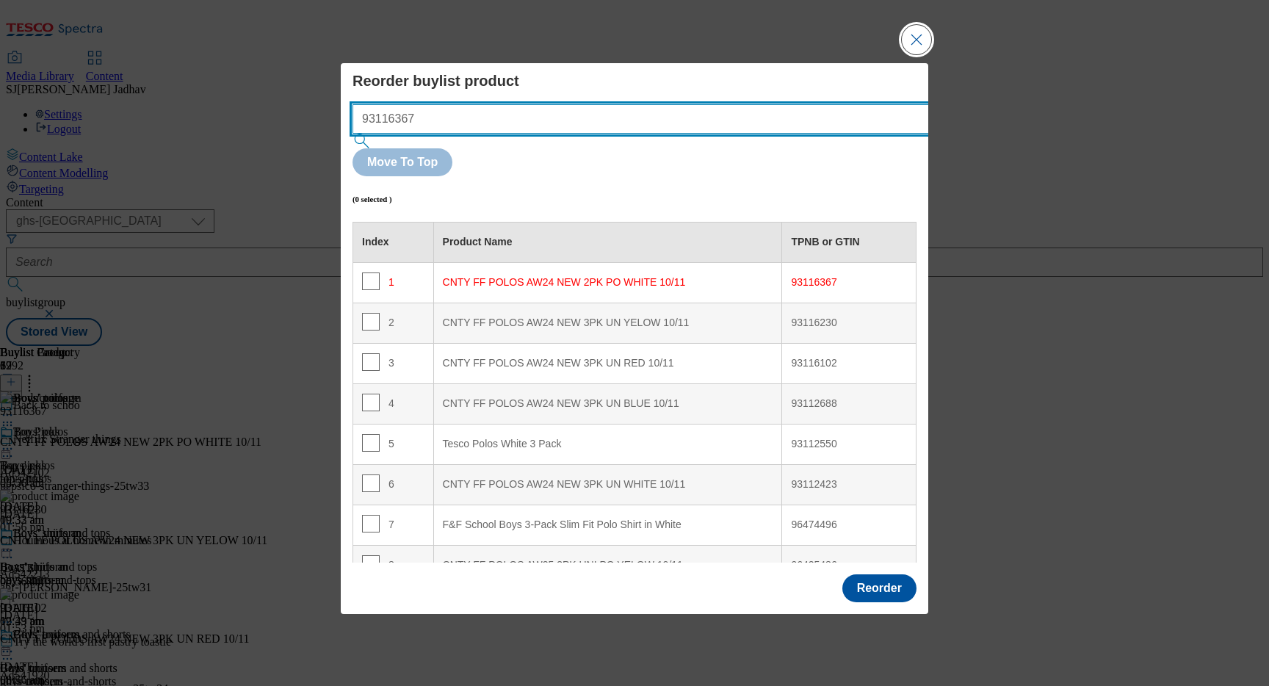
type input "93116367"
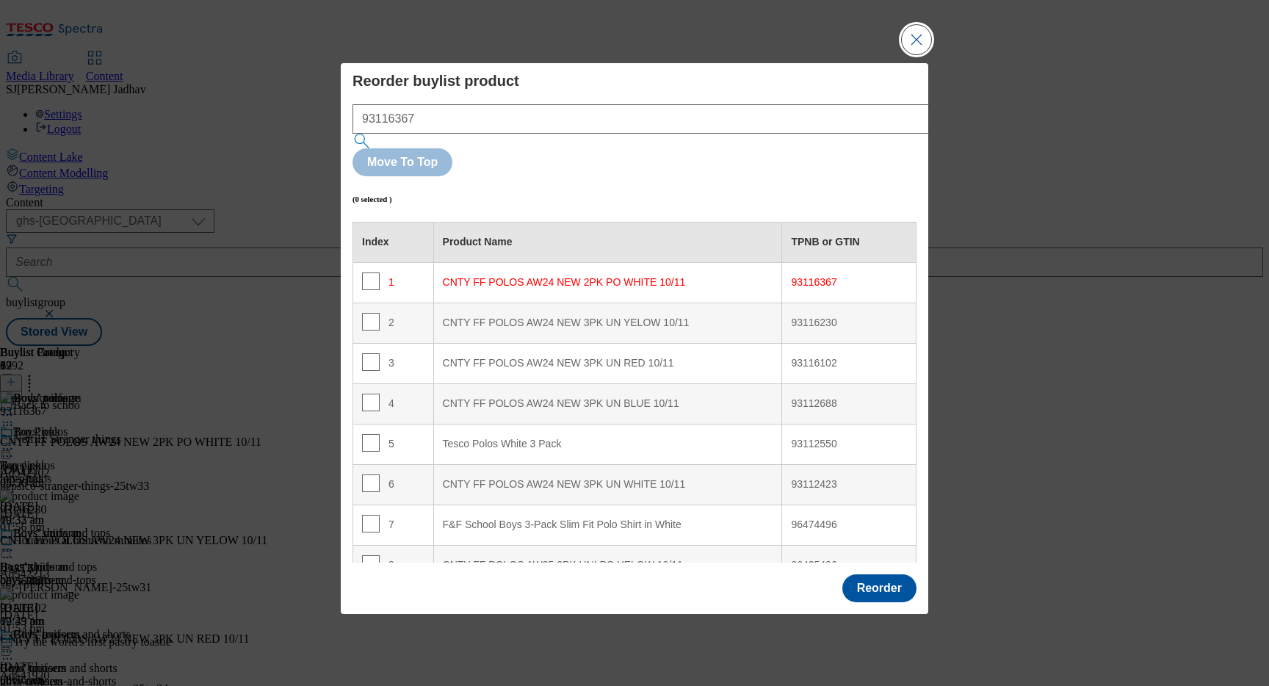
click at [918, 54] on button "Close Modal" at bounding box center [916, 39] width 29 height 29
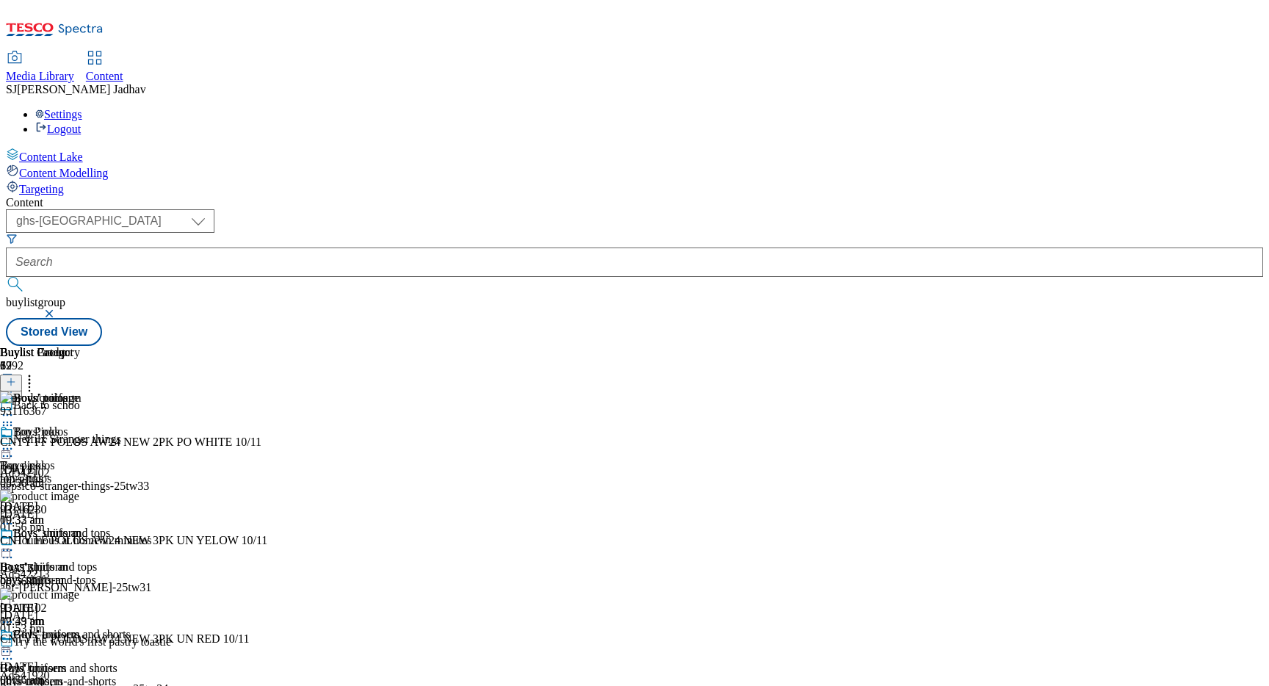
click at [15, 516] on icon at bounding box center [7, 523] width 15 height 15
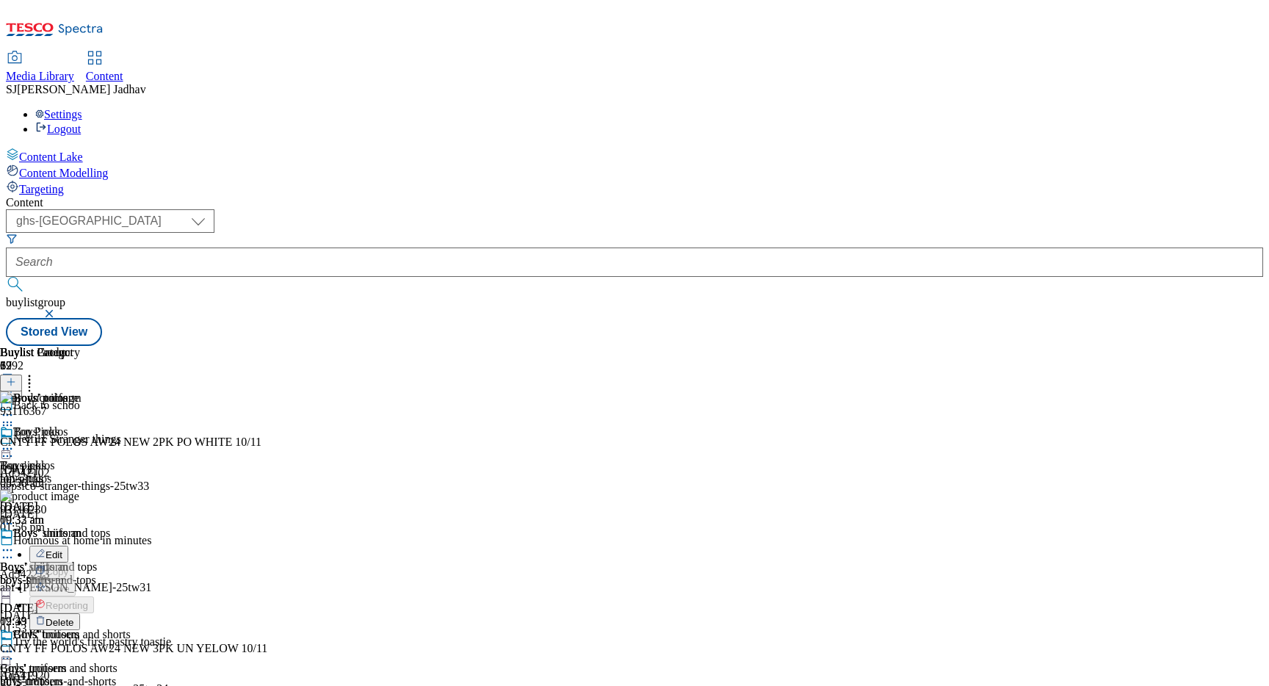
click at [74, 617] on span "Delete" at bounding box center [60, 622] width 29 height 11
